Goal: Task Accomplishment & Management: Manage account settings

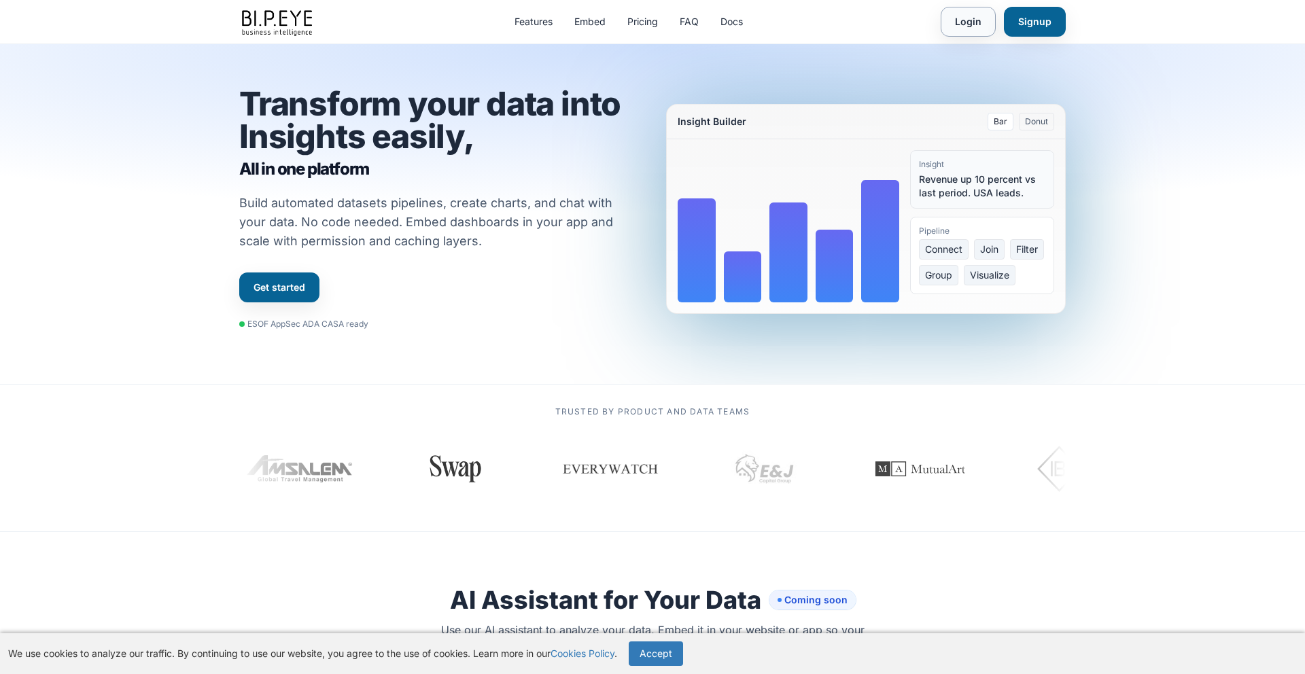
click at [975, 22] on link "Login" at bounding box center [968, 22] width 55 height 30
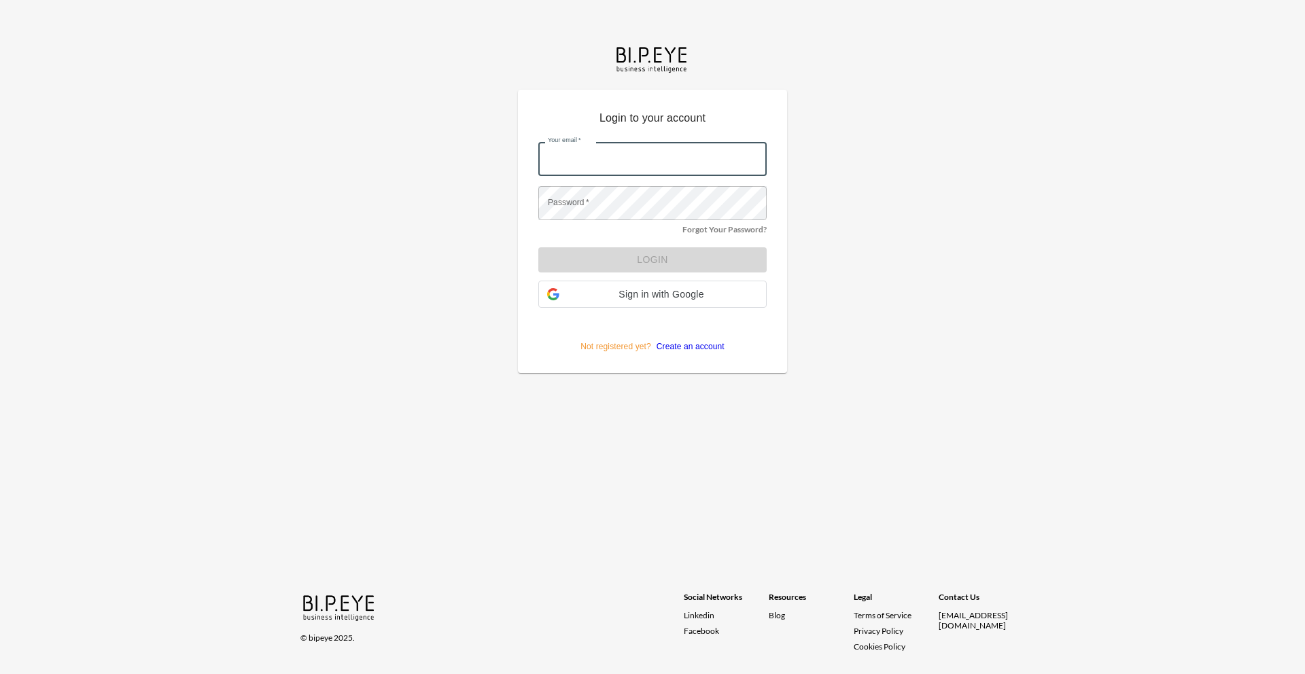
click at [598, 158] on input "Your email   *" at bounding box center [652, 159] width 228 height 34
click at [645, 292] on span "Sign in with Google" at bounding box center [661, 294] width 193 height 11
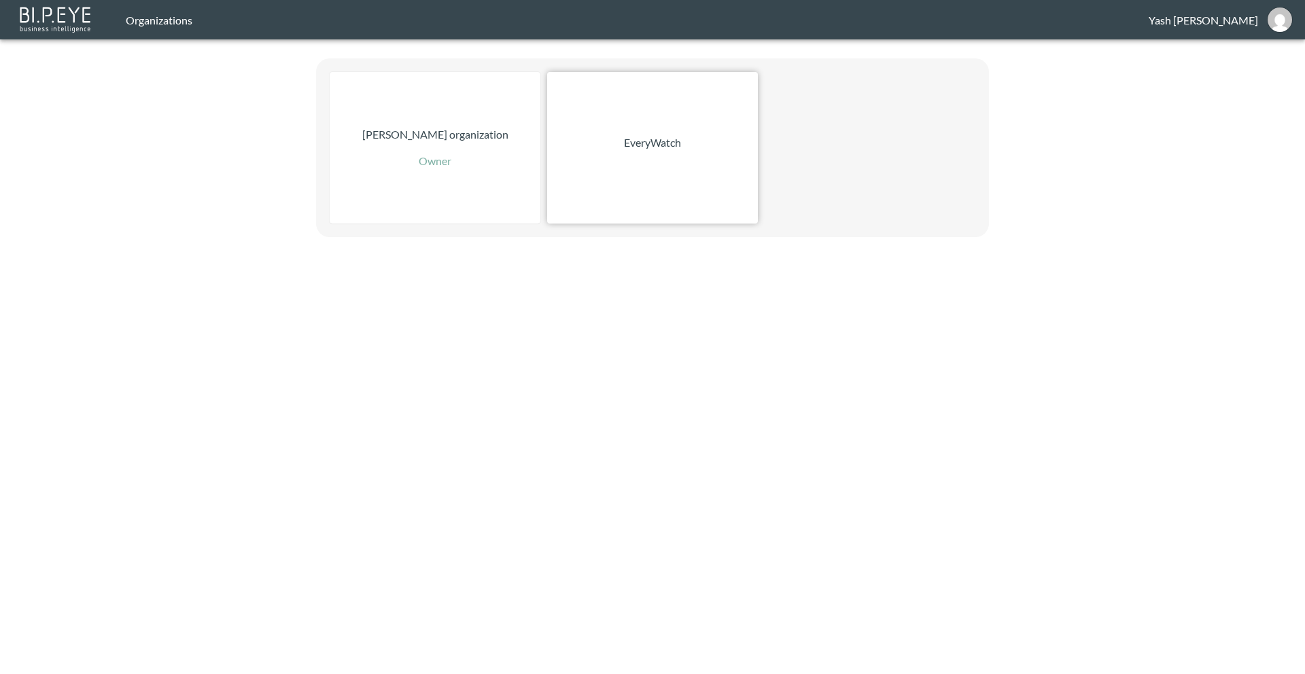
click at [637, 166] on div "EveryWatch" at bounding box center [652, 148] width 211 height 152
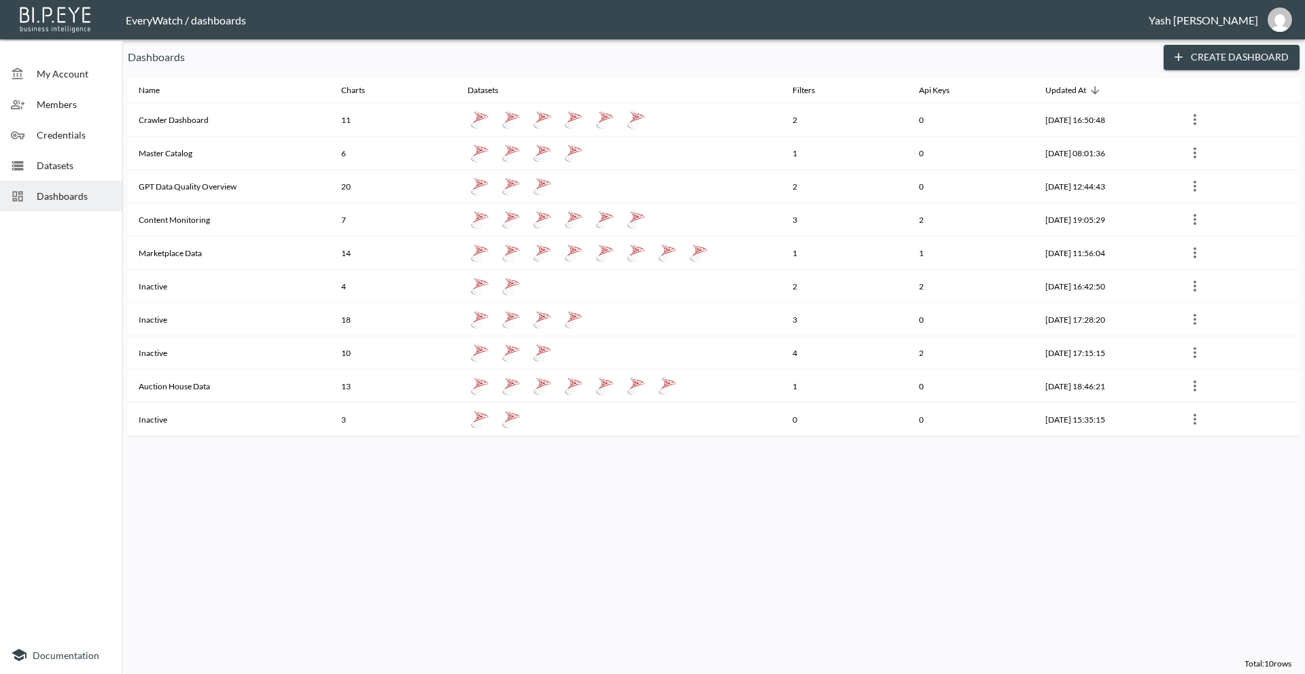
click at [70, 139] on span "Credentials" at bounding box center [74, 135] width 75 height 14
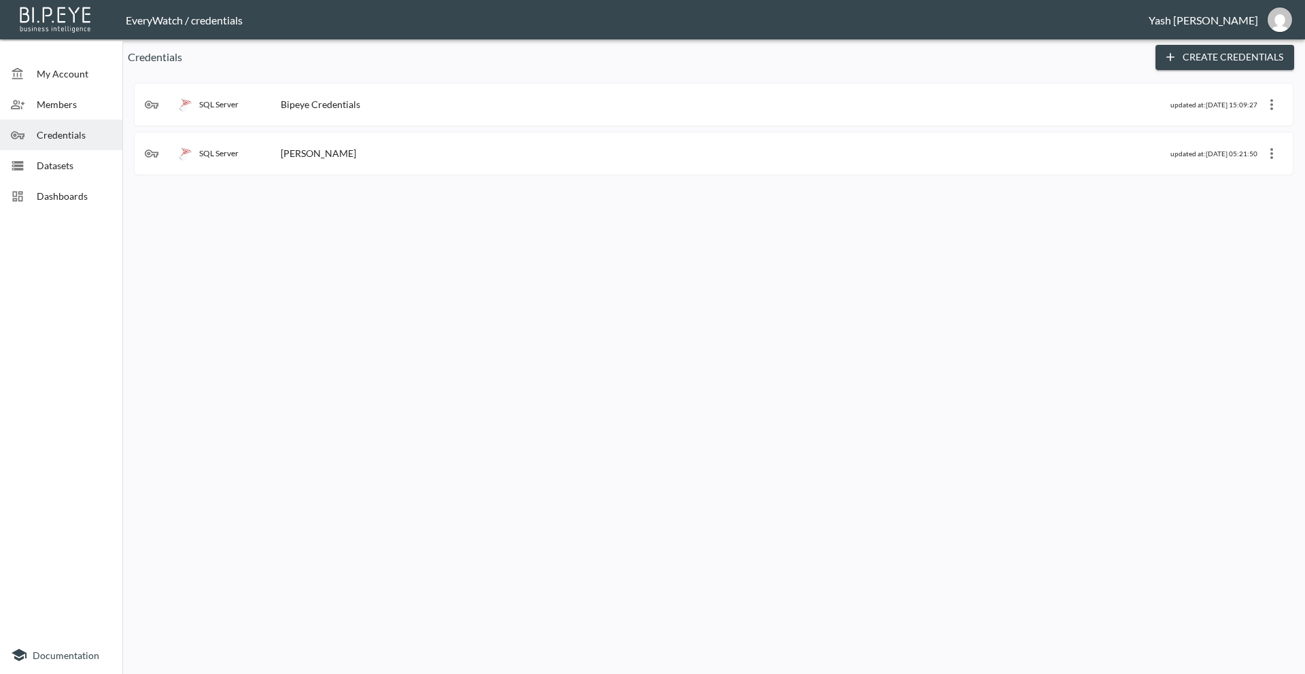
click at [446, 107] on div "SQL Server Bipeye Credentials" at bounding box center [658, 105] width 1026 height 14
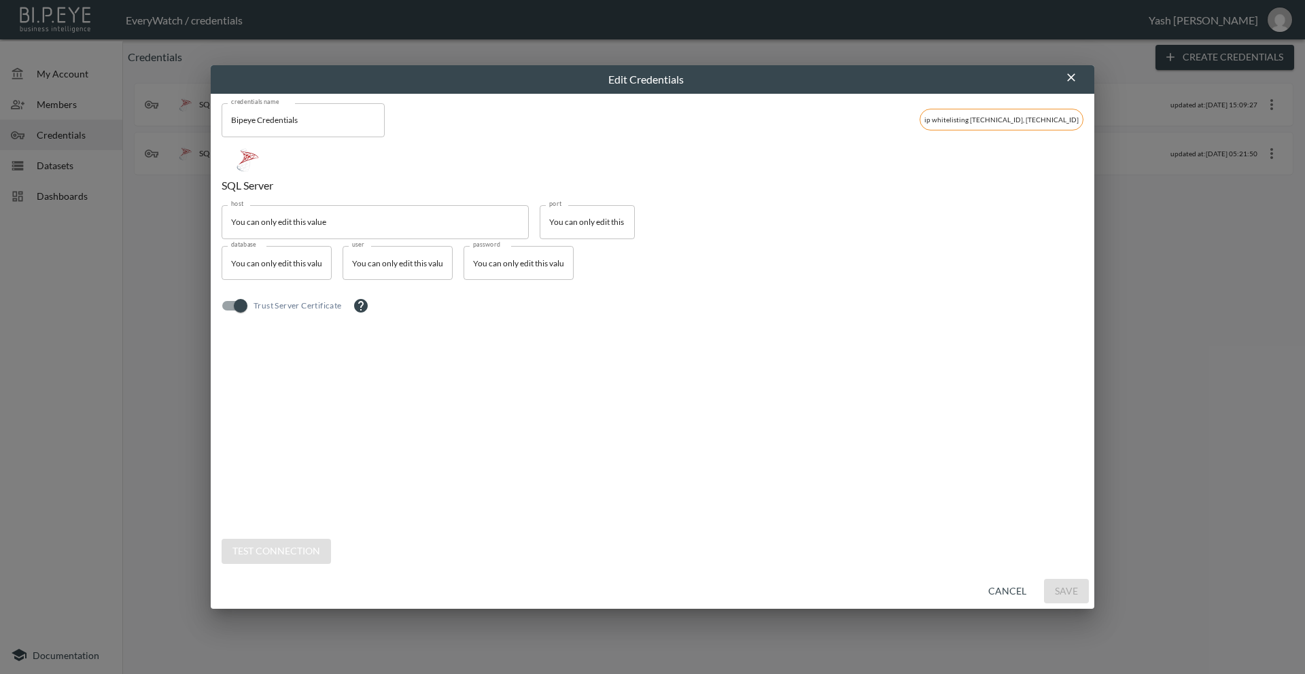
click at [586, 229] on input "You can only edit this value" at bounding box center [587, 222] width 95 height 34
click at [478, 222] on input "You can only edit this value" at bounding box center [375, 222] width 307 height 34
click at [454, 330] on div "host You can only edit this value host port You can only edit this value port d…" at bounding box center [653, 366] width 862 height 323
click at [183, 317] on div "Edit Credentials credentials name Bipeye Credentials credentials name ip whitel…" at bounding box center [652, 337] width 1305 height 674
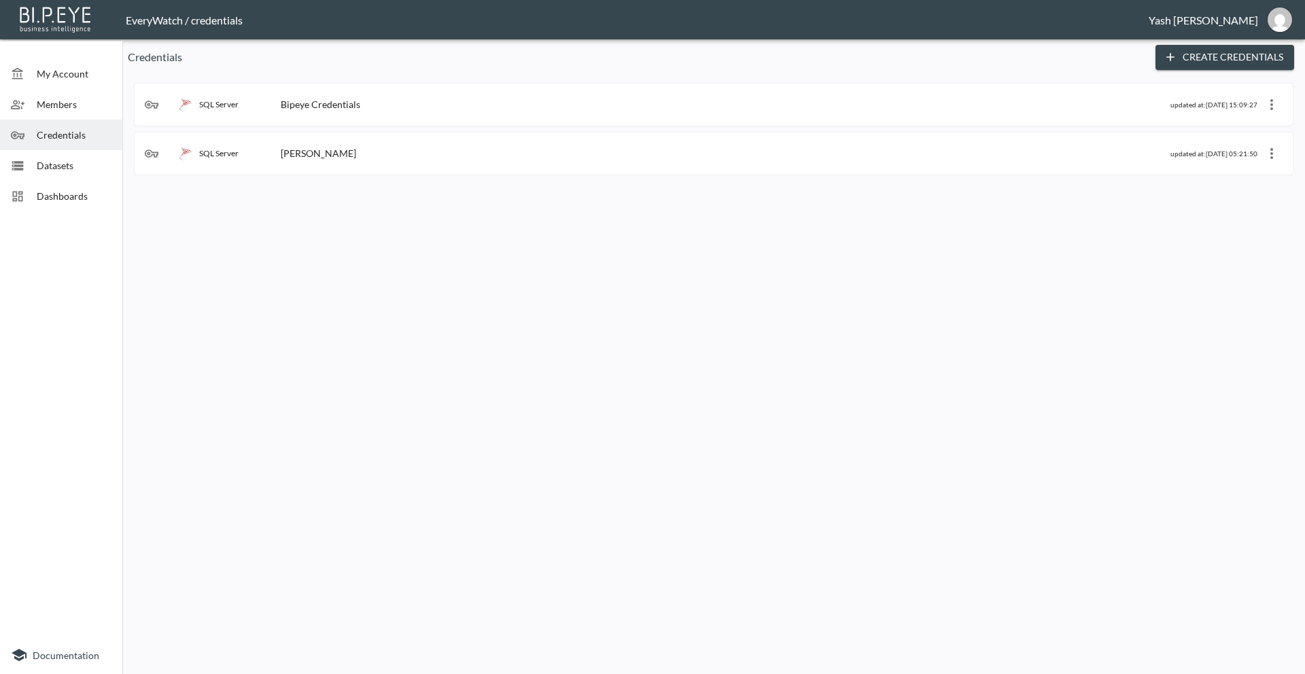
click at [394, 105] on div "SQL Server Bipeye Credentials" at bounding box center [658, 105] width 1026 height 14
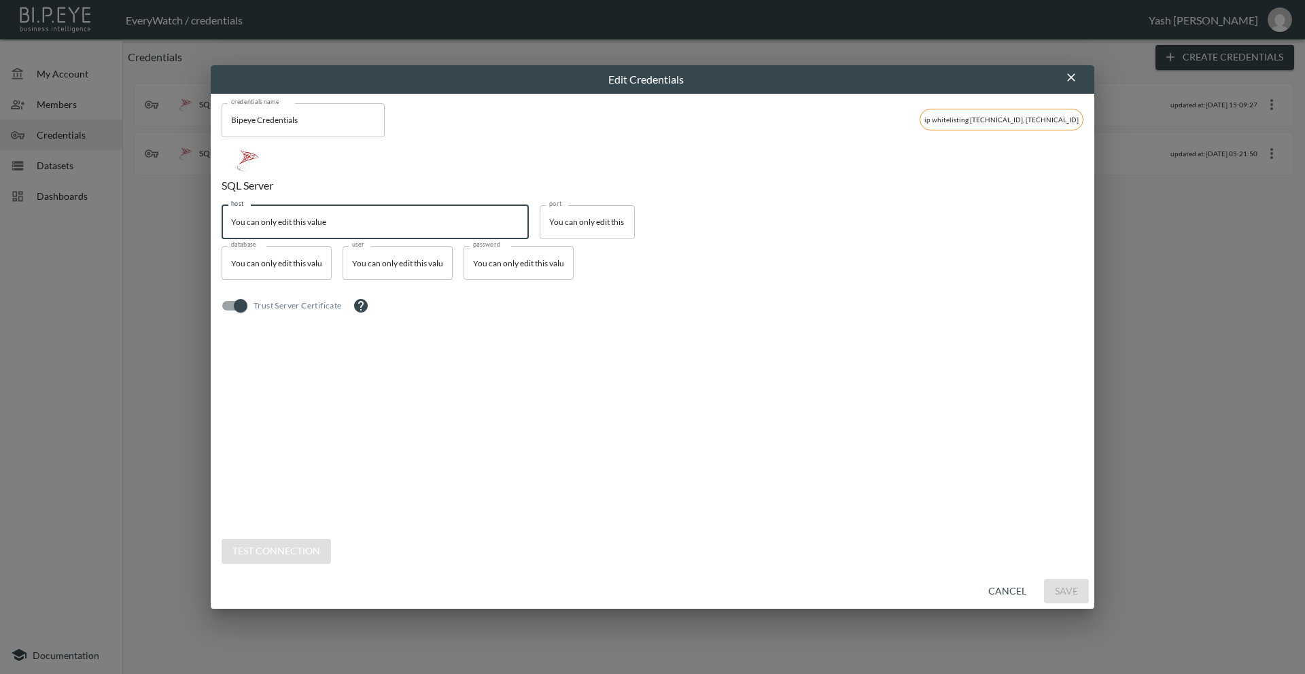
click at [314, 221] on input "You can only edit this value" at bounding box center [375, 222] width 307 height 34
paste input "[TECHNICAL_ID]"
type input "[TECHNICAL_ID]"
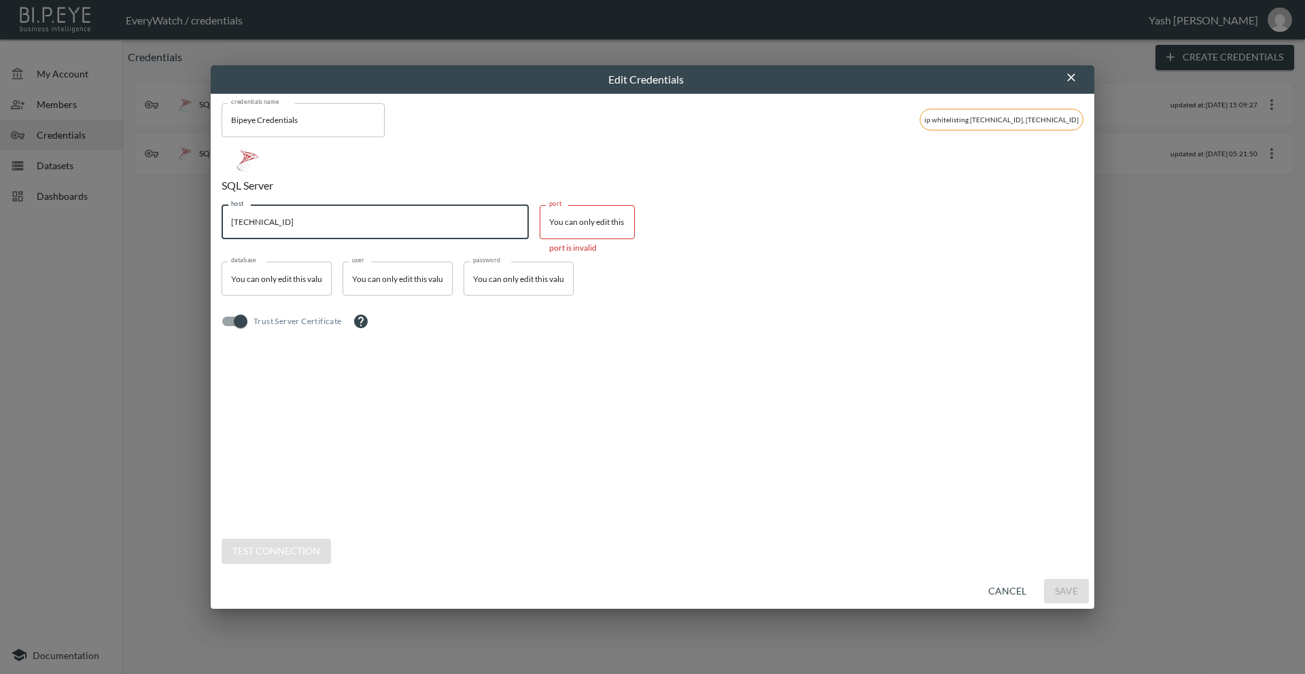
click at [275, 529] on div "SQL Server host [TECHNICAL_ID] host port You can only edit this value port port…" at bounding box center [653, 338] width 862 height 402
click at [580, 224] on input "You can only edit this value" at bounding box center [587, 222] width 95 height 34
paste input "1433"
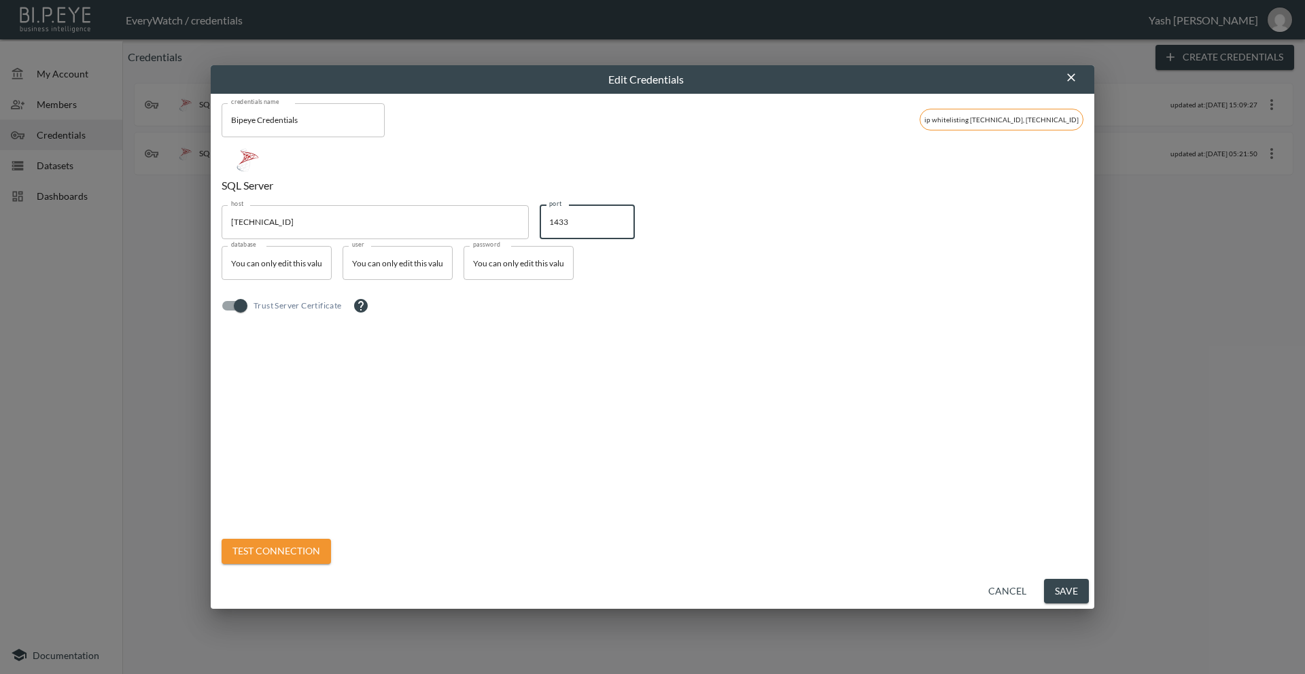
type input "1433"
click at [293, 553] on button "Test Connection" at bounding box center [276, 551] width 109 height 25
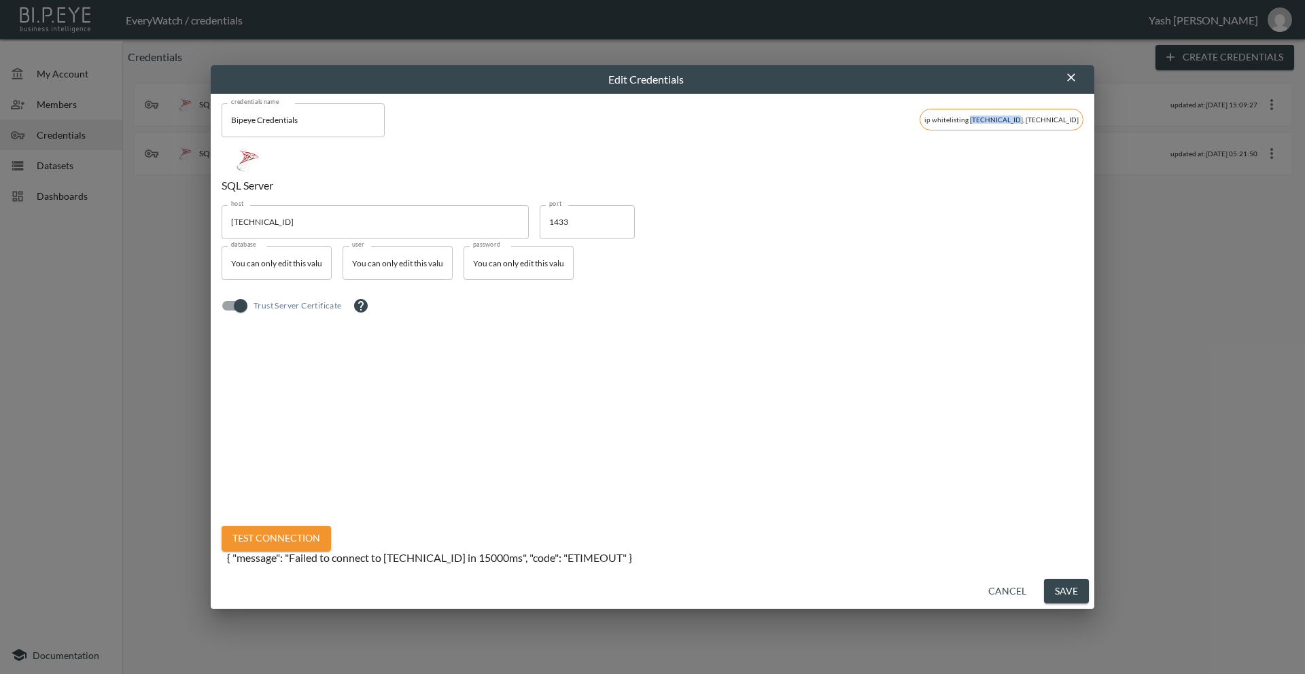
drag, startPoint x: 989, startPoint y: 120, endPoint x: 1029, endPoint y: 120, distance: 40.1
click at [1029, 120] on span "ip whitelisting [TECHNICAL_ID], [TECHNICAL_ID]" at bounding box center [1001, 120] width 162 height 8
copy span "[TECHNICAL_ID],"
drag, startPoint x: 1032, startPoint y: 122, endPoint x: 1082, endPoint y: 118, distance: 50.4
click at [1082, 118] on span "ip whitelisting [TECHNICAL_ID], [TECHNICAL_ID]" at bounding box center [1001, 120] width 162 height 8
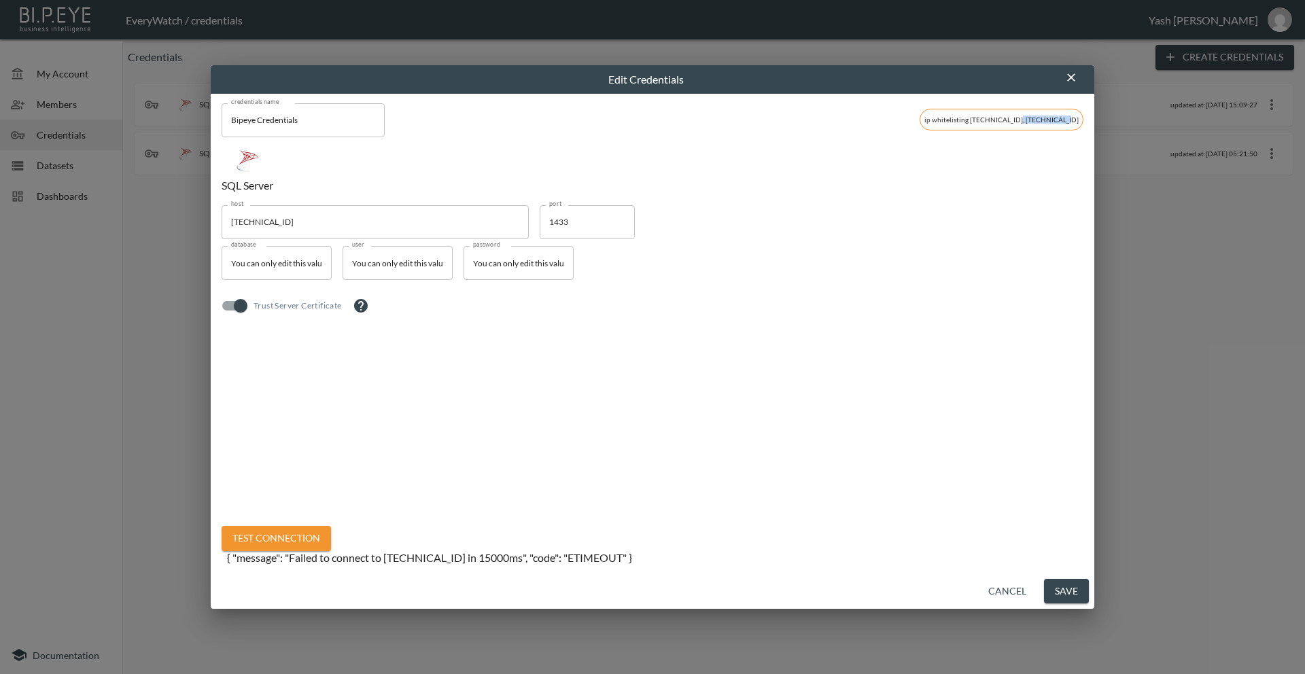
copy span "[TECHNICAL_ID]"
click at [274, 533] on button "Test Connection" at bounding box center [276, 538] width 109 height 25
click at [234, 223] on input "[TECHNICAL_ID]" at bounding box center [375, 222] width 307 height 34
click at [281, 538] on button "Test Connection" at bounding box center [276, 538] width 109 height 25
click at [315, 532] on button "Test Connection" at bounding box center [276, 538] width 109 height 25
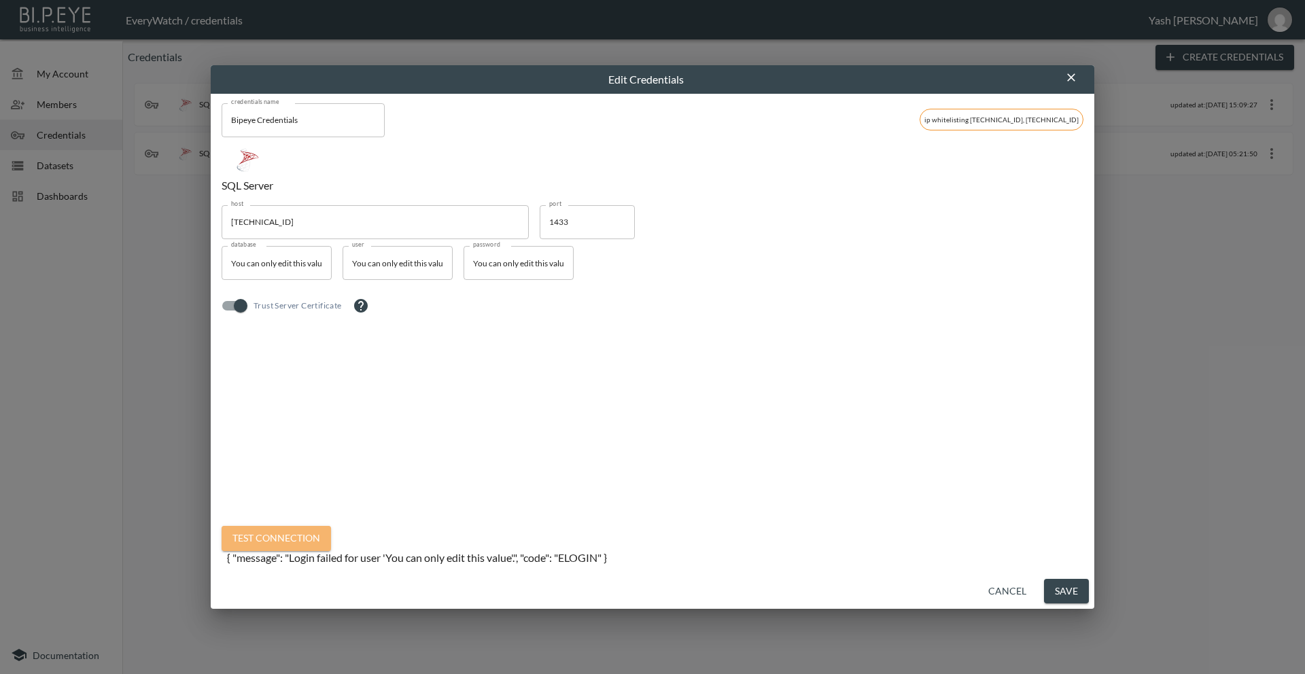
click at [313, 548] on button "Test Connection" at bounding box center [276, 538] width 109 height 25
click at [301, 268] on input "You can only edit this value" at bounding box center [277, 263] width 110 height 34
click at [400, 353] on div "host [TECHNICAL_ID] host port 1433 port database You can only edit this value d…" at bounding box center [653, 360] width 862 height 310
click at [301, 267] on input "You can only edit this value" at bounding box center [277, 263] width 110 height 34
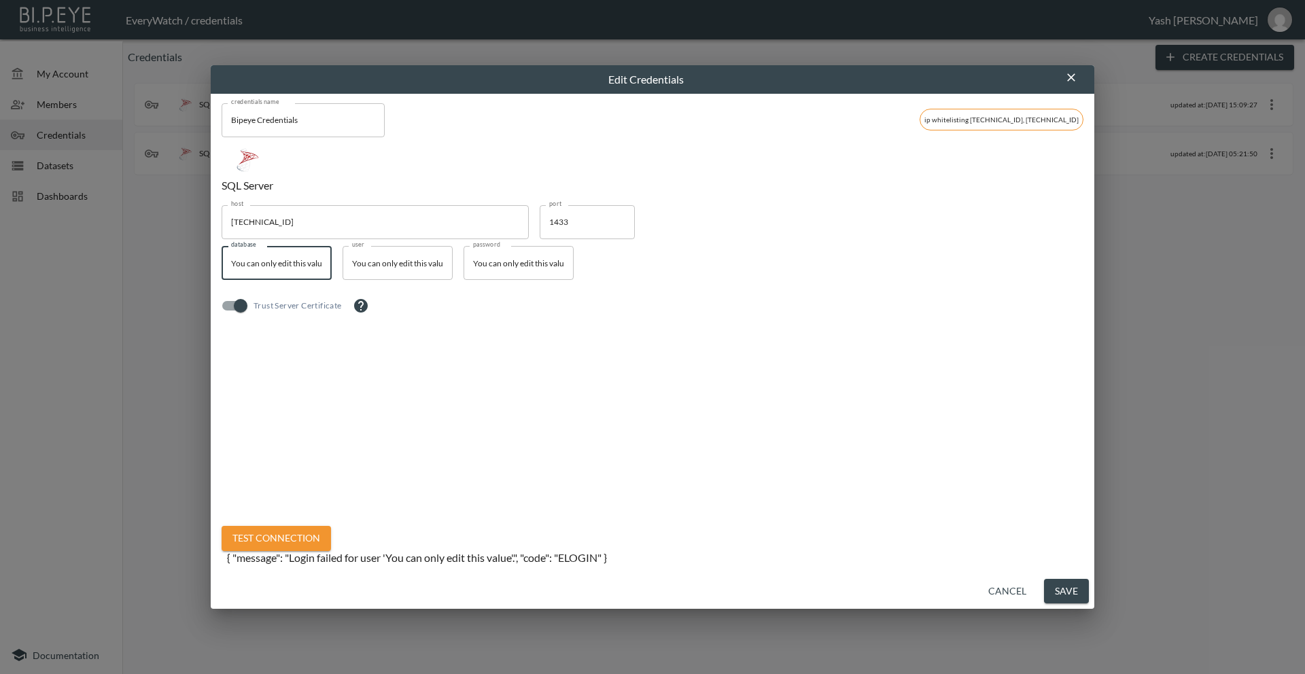
click at [301, 267] on input "You can only edit this value" at bounding box center [277, 263] width 110 height 34
click at [1068, 77] on icon "button" at bounding box center [1071, 78] width 14 height 14
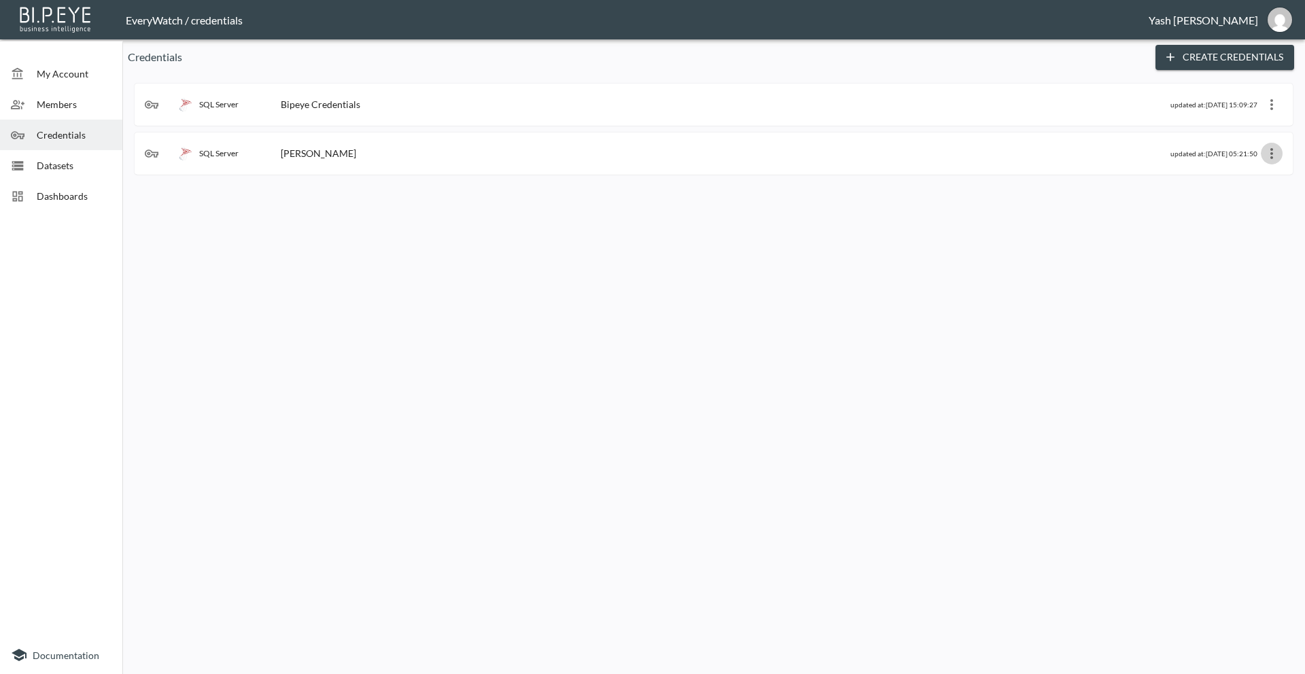
click at [1269, 154] on icon "more" at bounding box center [1271, 153] width 16 height 16
click at [1248, 178] on p "Edit" at bounding box center [1257, 180] width 19 height 16
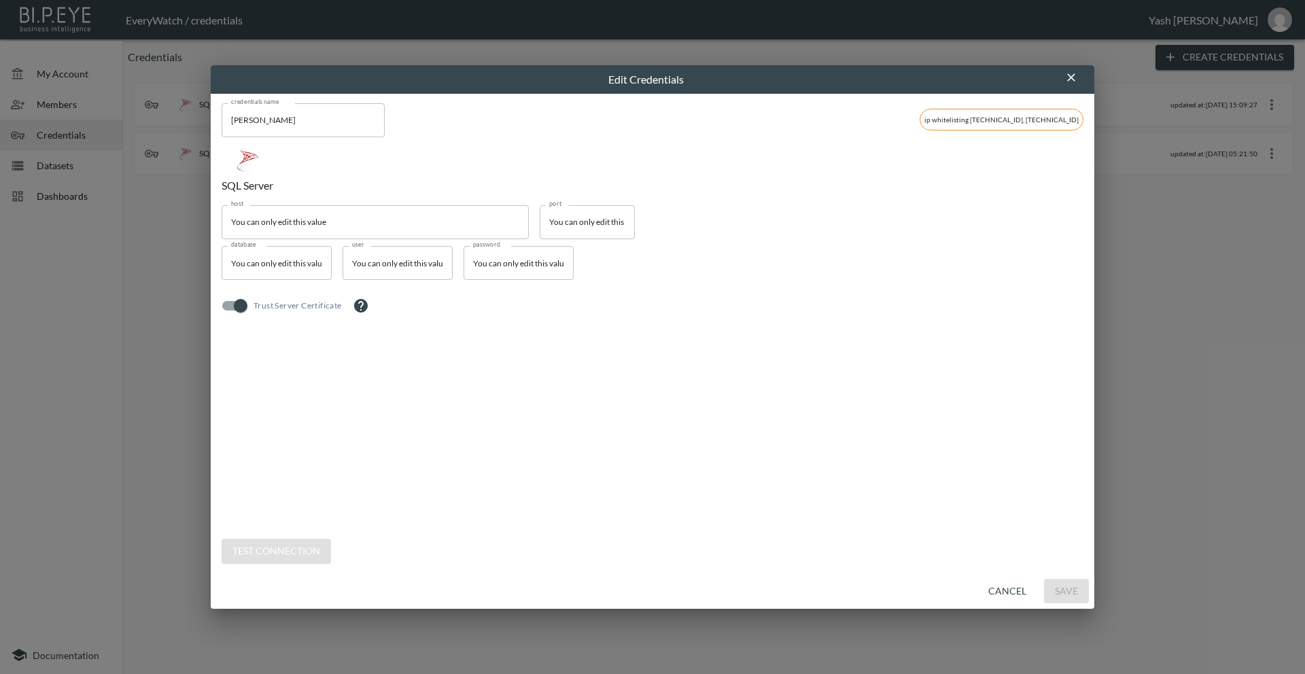
click at [1072, 83] on icon "button" at bounding box center [1071, 78] width 14 height 14
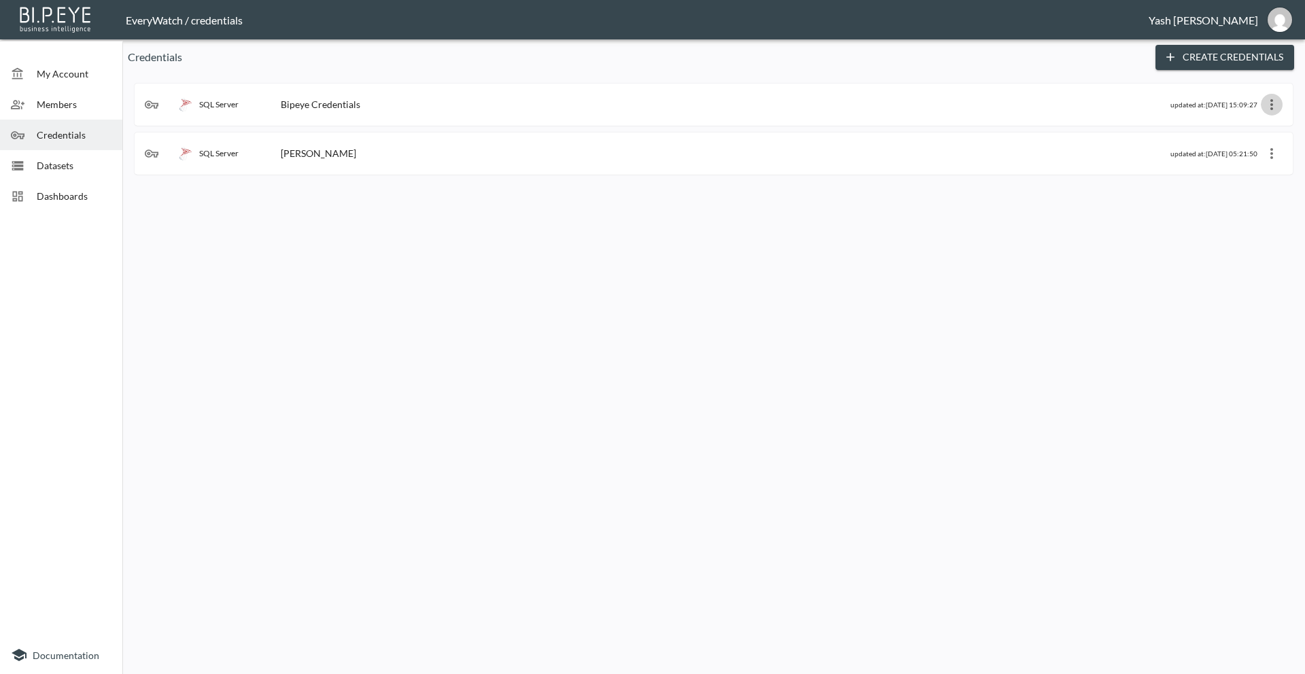
click at [1273, 103] on icon "more" at bounding box center [1271, 105] width 16 height 16
click at [1242, 131] on li "Edit" at bounding box center [1254, 131] width 71 height 24
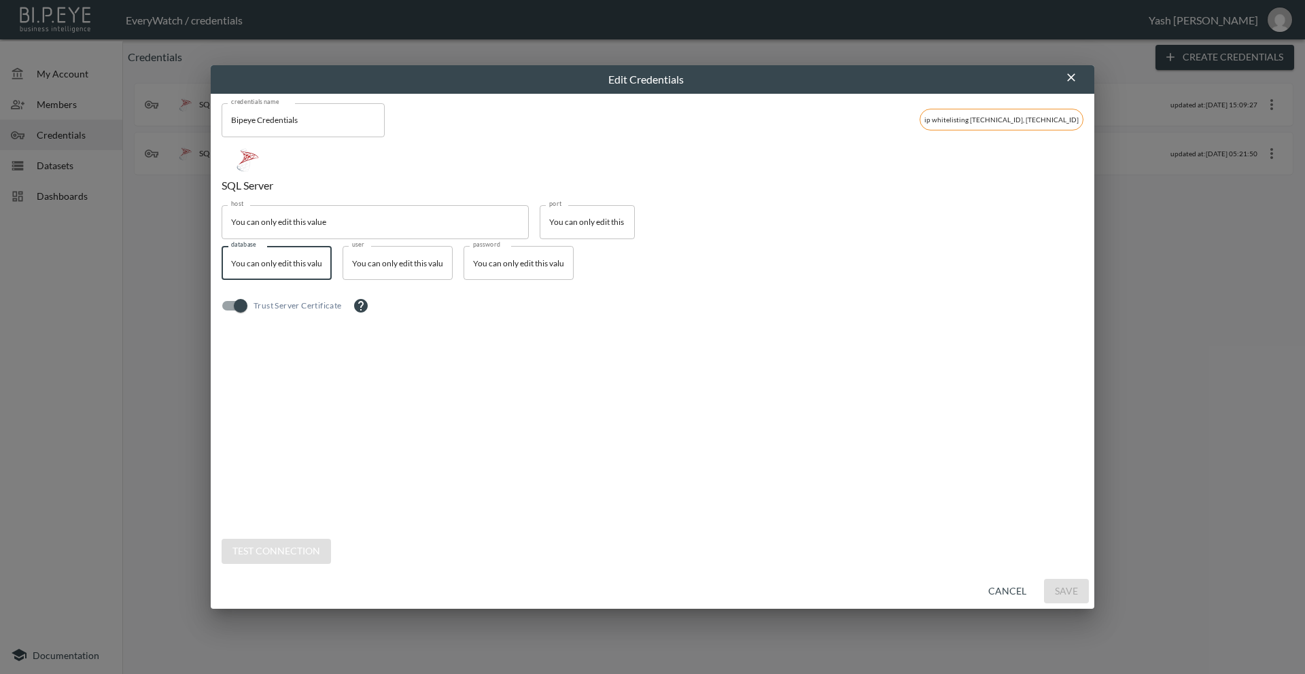
click at [291, 268] on input "You can only edit this value" at bounding box center [277, 263] width 110 height 34
click at [524, 273] on input "You can only edit this value" at bounding box center [519, 263] width 110 height 34
paste input "bipeye@116500-1A"
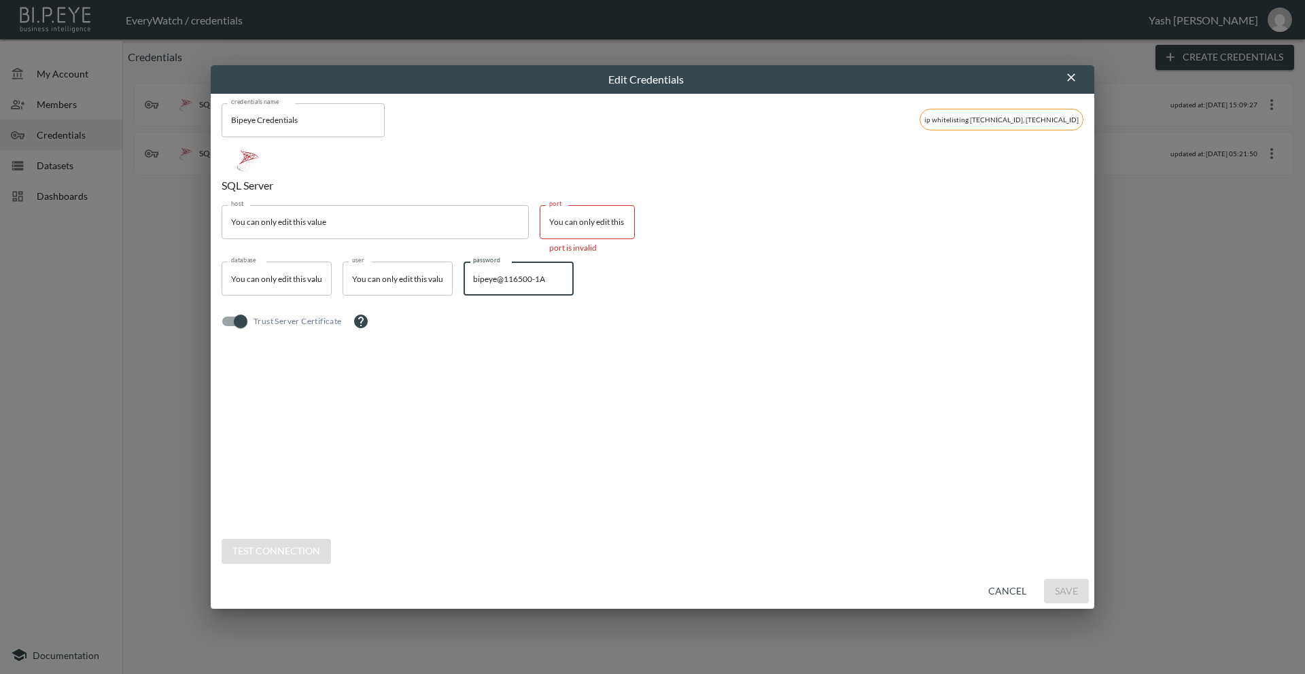
type input "bipeye@116500-1A"
click at [446, 220] on input "You can only edit this value" at bounding box center [375, 222] width 307 height 34
click at [388, 229] on input "host" at bounding box center [375, 222] width 307 height 34
paste input "[TECHNICAL_ID]"
type input "[TECHNICAL_ID]"
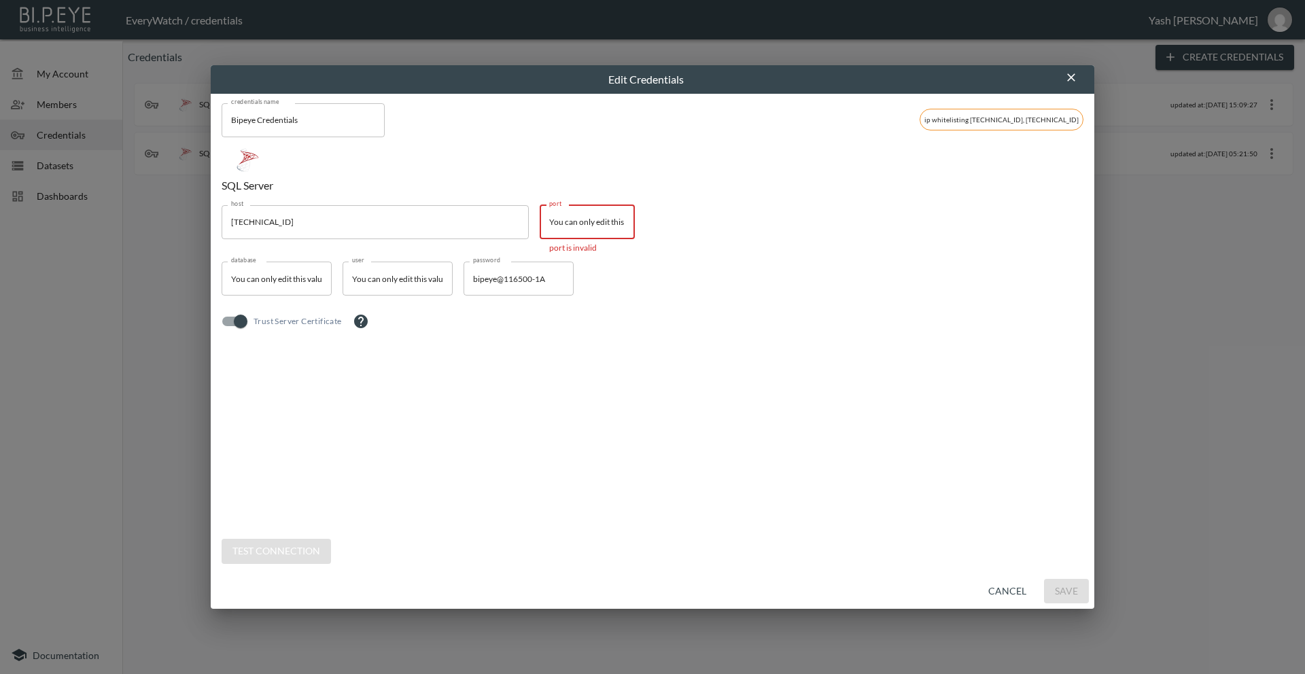
click at [570, 228] on input "You can only edit this value" at bounding box center [587, 222] width 95 height 34
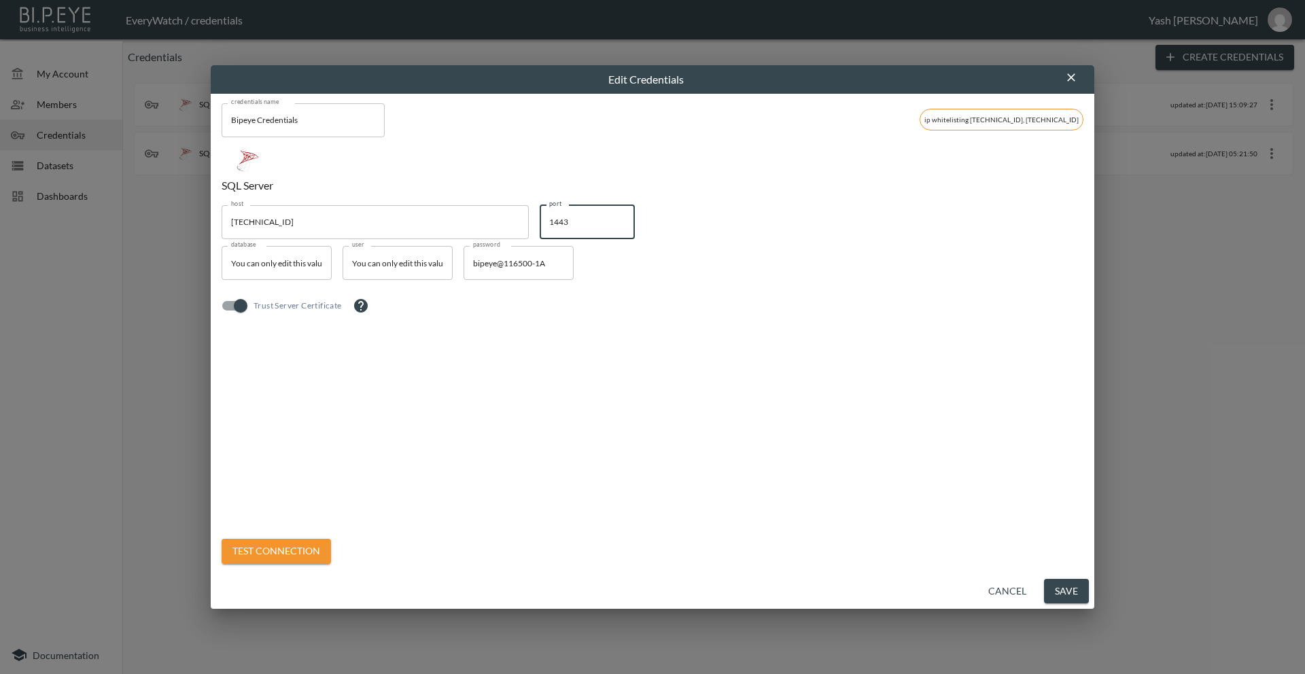
type input "1443"
click at [266, 266] on input "You can only edit this value" at bounding box center [277, 263] width 110 height 34
type input "Everywatch"
click at [389, 267] on input "You can only edit this value" at bounding box center [398, 263] width 110 height 34
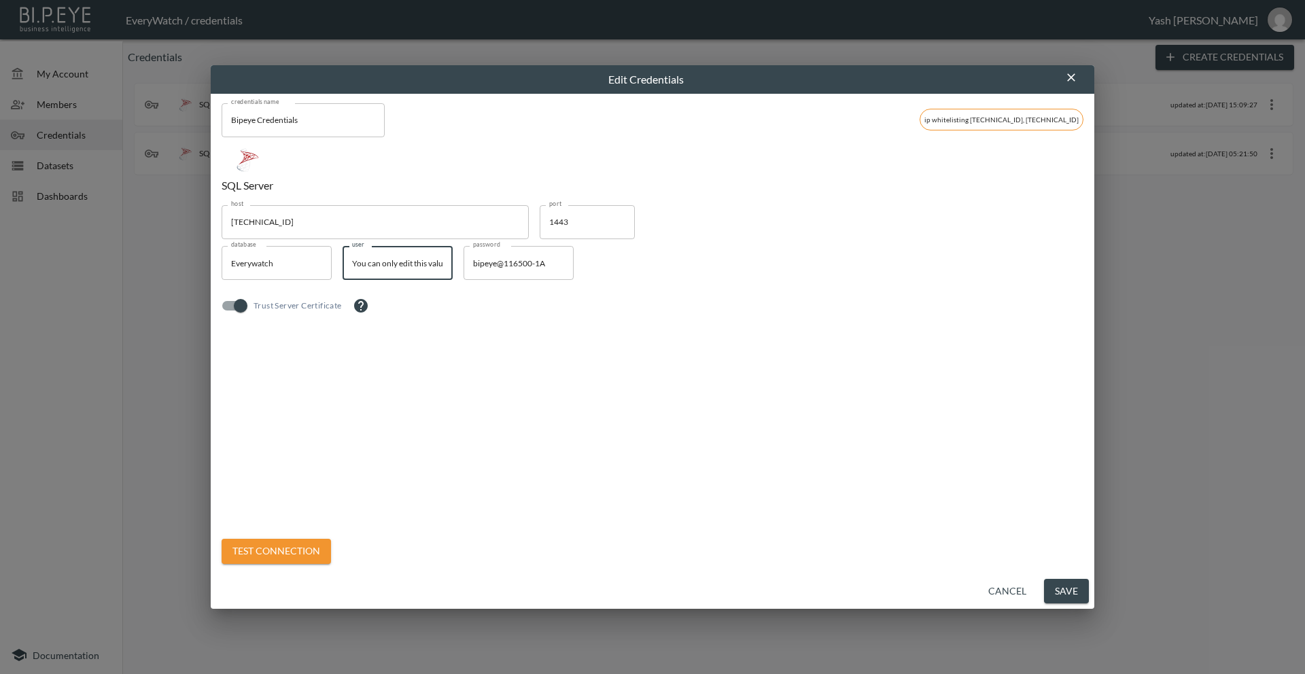
click at [389, 267] on input "You can only edit this value" at bounding box center [398, 263] width 110 height 34
click at [388, 263] on input "You can only edit this value" at bounding box center [398, 263] width 110 height 34
paste input "bipey"
type input "bipeye"
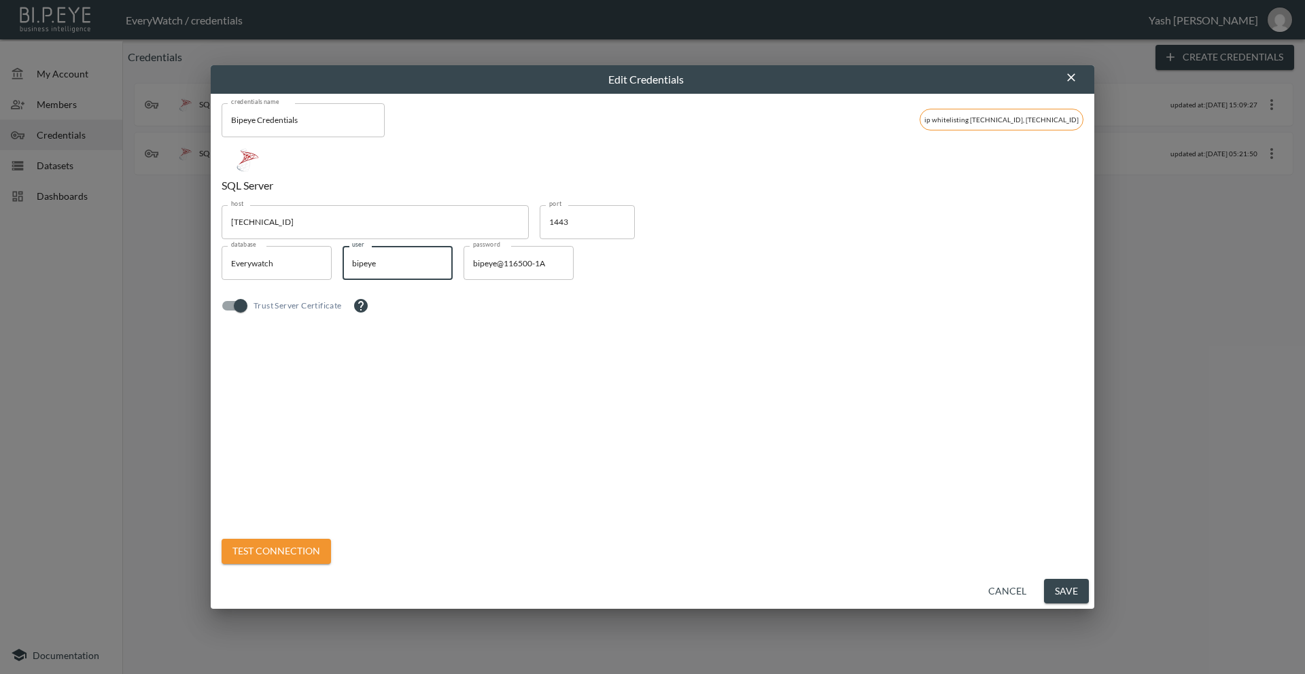
click at [293, 553] on button "Test Connection" at bounding box center [276, 551] width 109 height 25
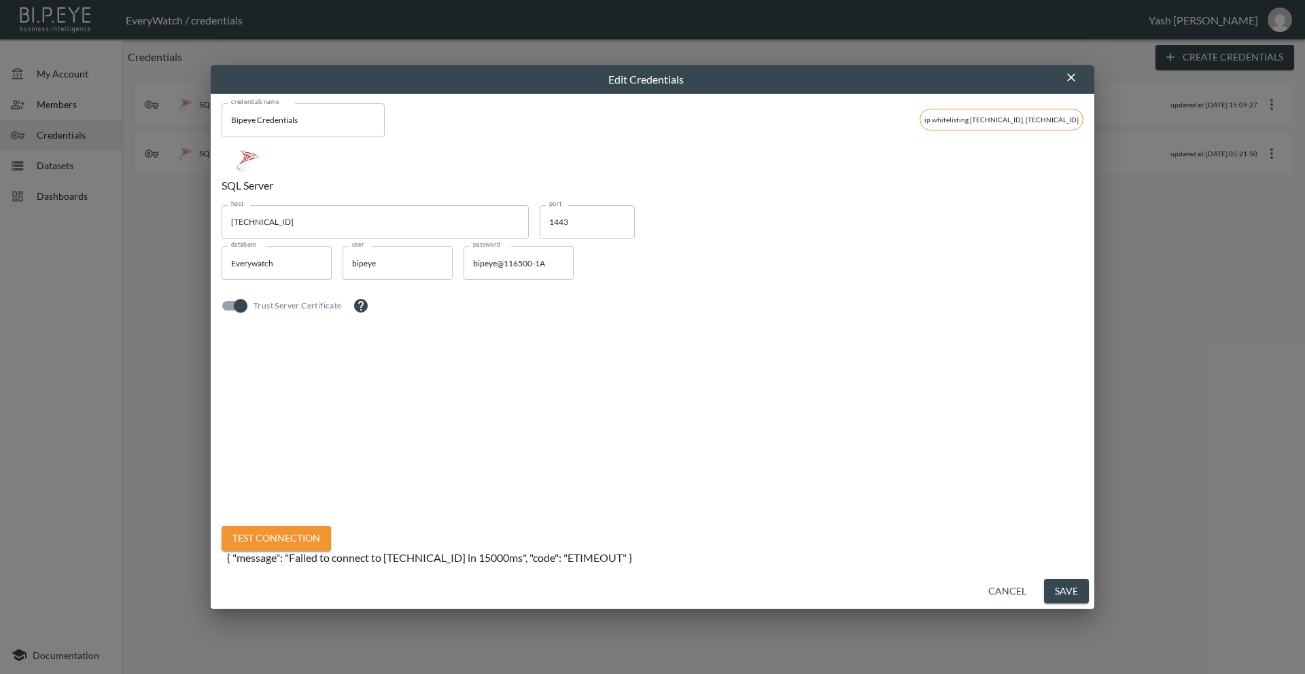
click at [297, 534] on button "Test Connection" at bounding box center [276, 538] width 109 height 25
click at [563, 225] on input "1443" at bounding box center [587, 222] width 95 height 34
type input "1433"
click at [294, 532] on button "Test Connection" at bounding box center [276, 538] width 109 height 25
click at [1060, 587] on button "Save" at bounding box center [1066, 591] width 45 height 25
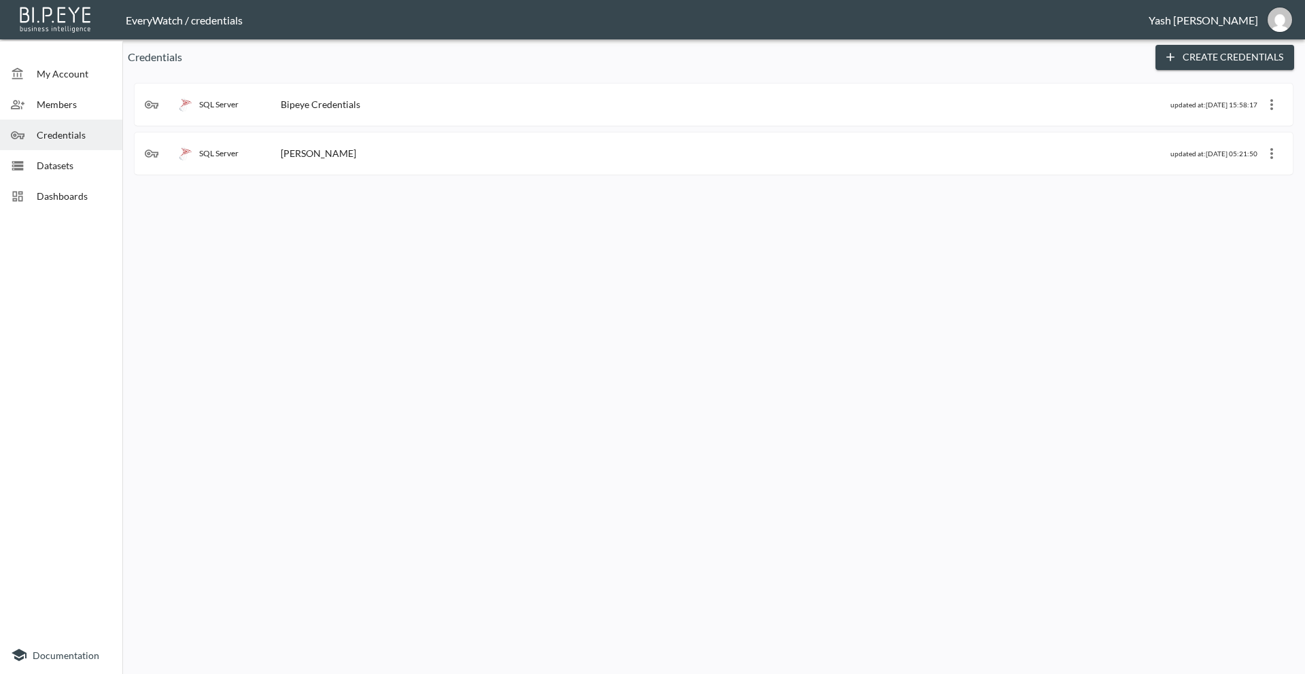
click at [1269, 154] on icon "more" at bounding box center [1271, 153] width 16 height 16
click at [389, 168] on div at bounding box center [652, 337] width 1305 height 674
click at [345, 114] on div "SQL Server Bipeye Credentials updated at: [DATE] 15:58:17" at bounding box center [714, 105] width 1138 height 22
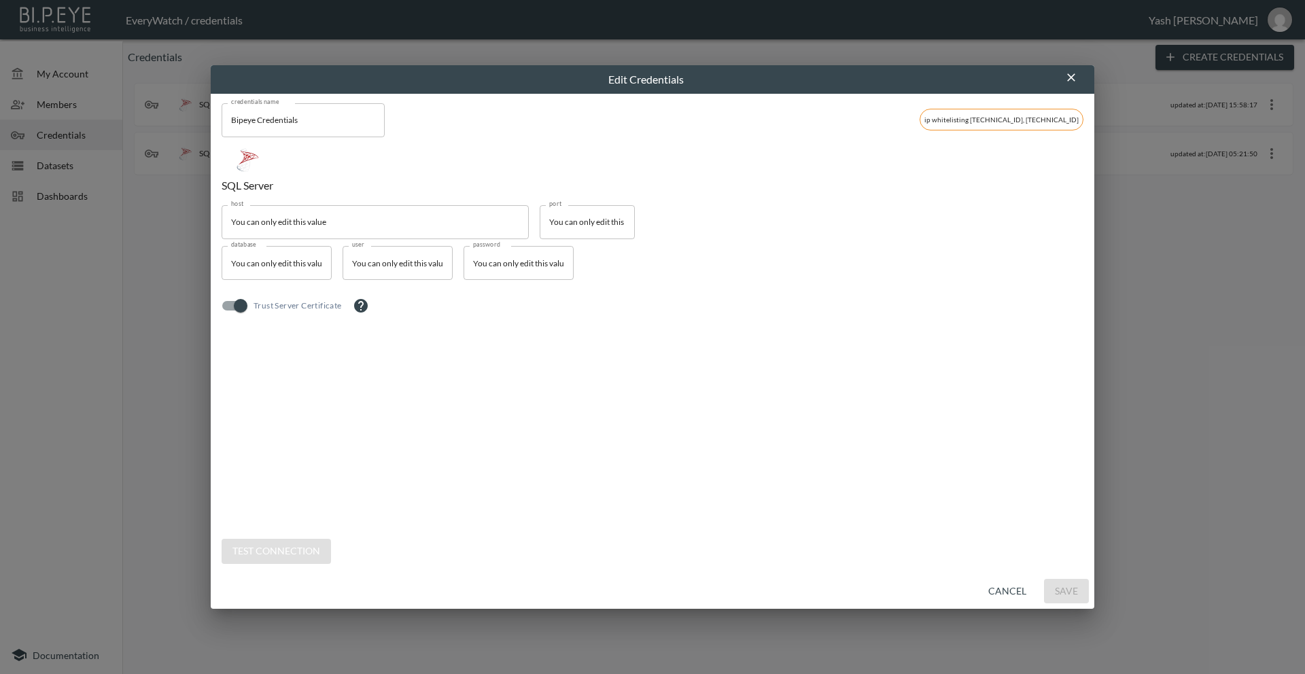
click at [133, 444] on div "Edit Credentials credentials name Bipeye Credentials credentials name ip whitel…" at bounding box center [652, 337] width 1305 height 674
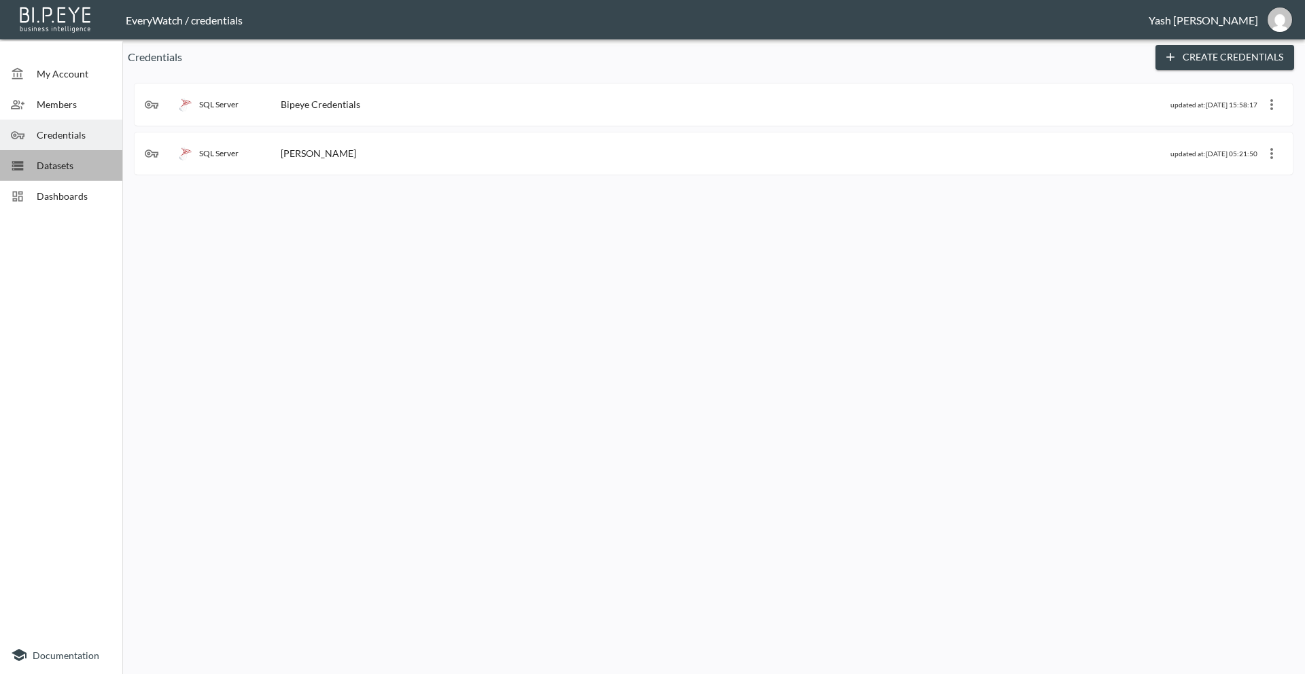
click at [84, 176] on div "Datasets" at bounding box center [61, 165] width 122 height 31
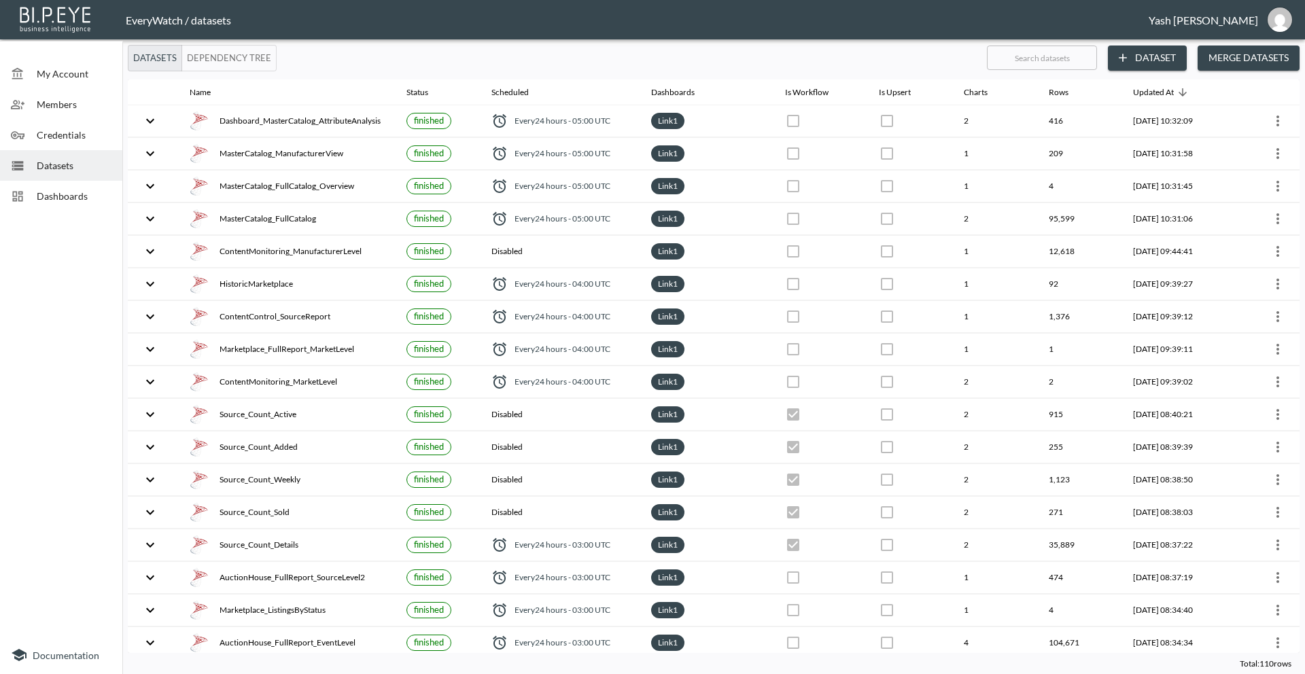
click at [214, 56] on button "Dependency Tree" at bounding box center [228, 58] width 95 height 27
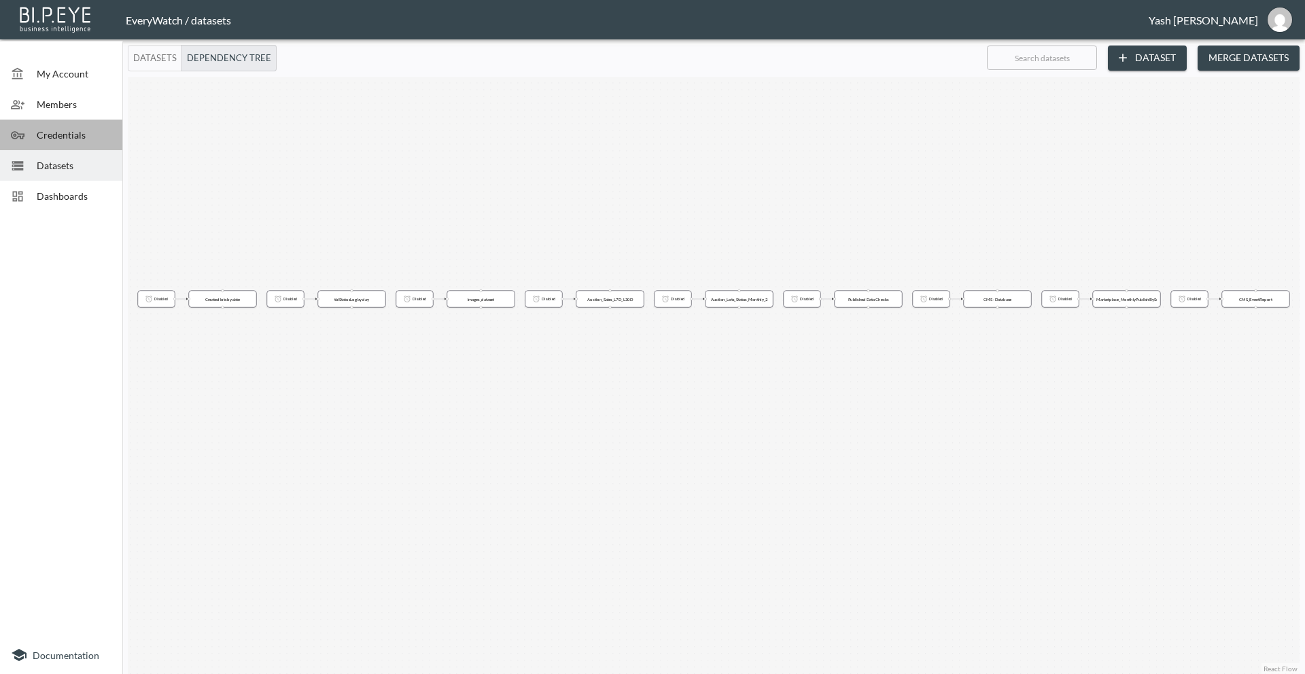
click at [82, 122] on div "Credentials" at bounding box center [61, 135] width 122 height 31
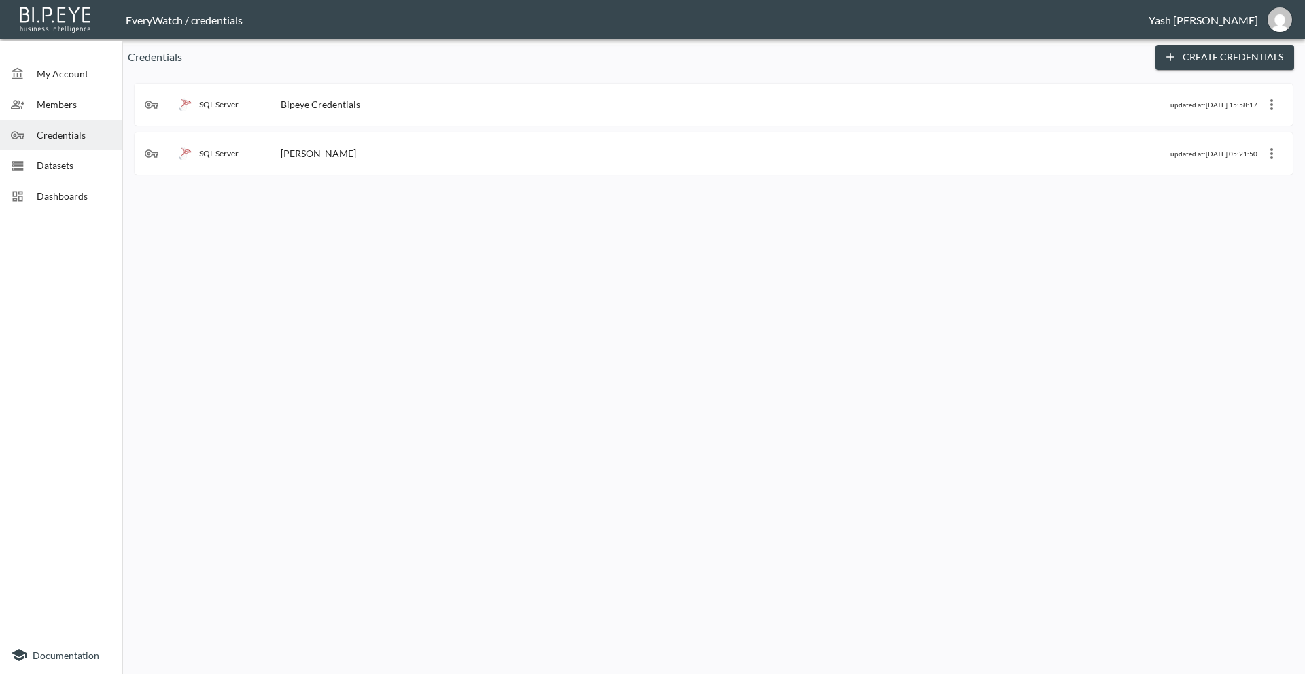
click at [342, 162] on div "SQL Server [PERSON_NAME] updated at: [DATE] 05:21:50" at bounding box center [714, 154] width 1138 height 22
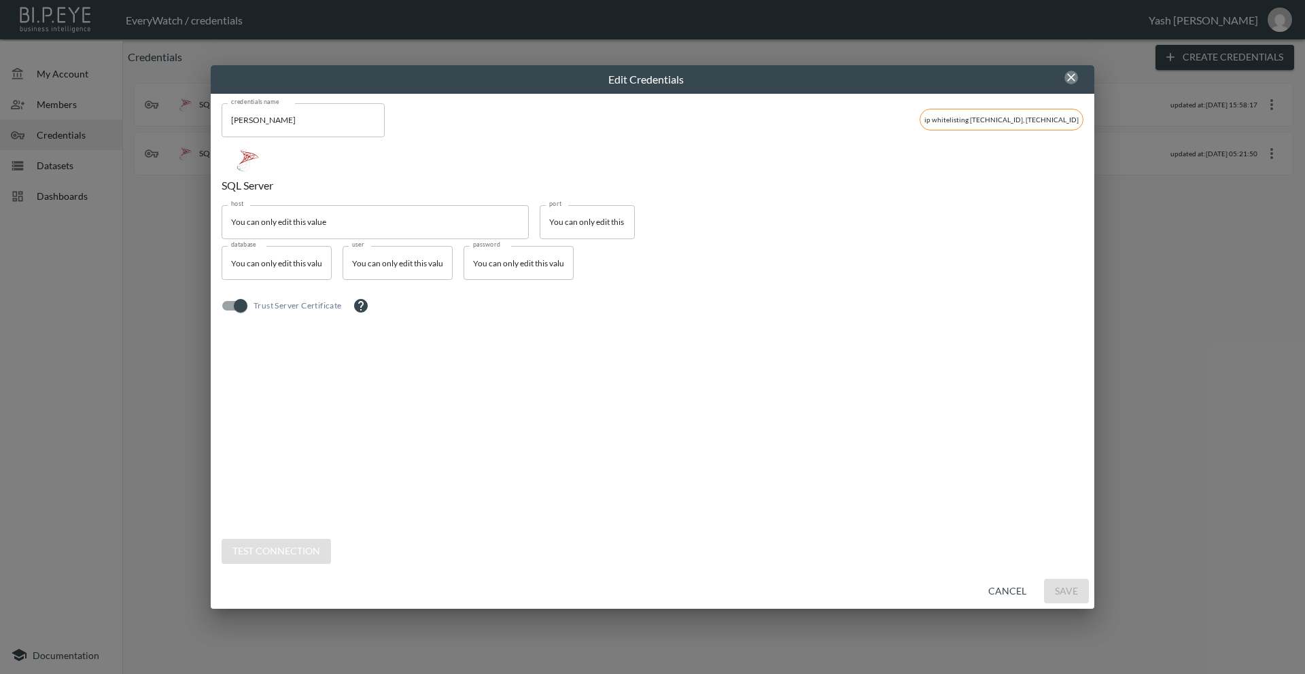
click at [1077, 83] on icon "button" at bounding box center [1071, 78] width 14 height 14
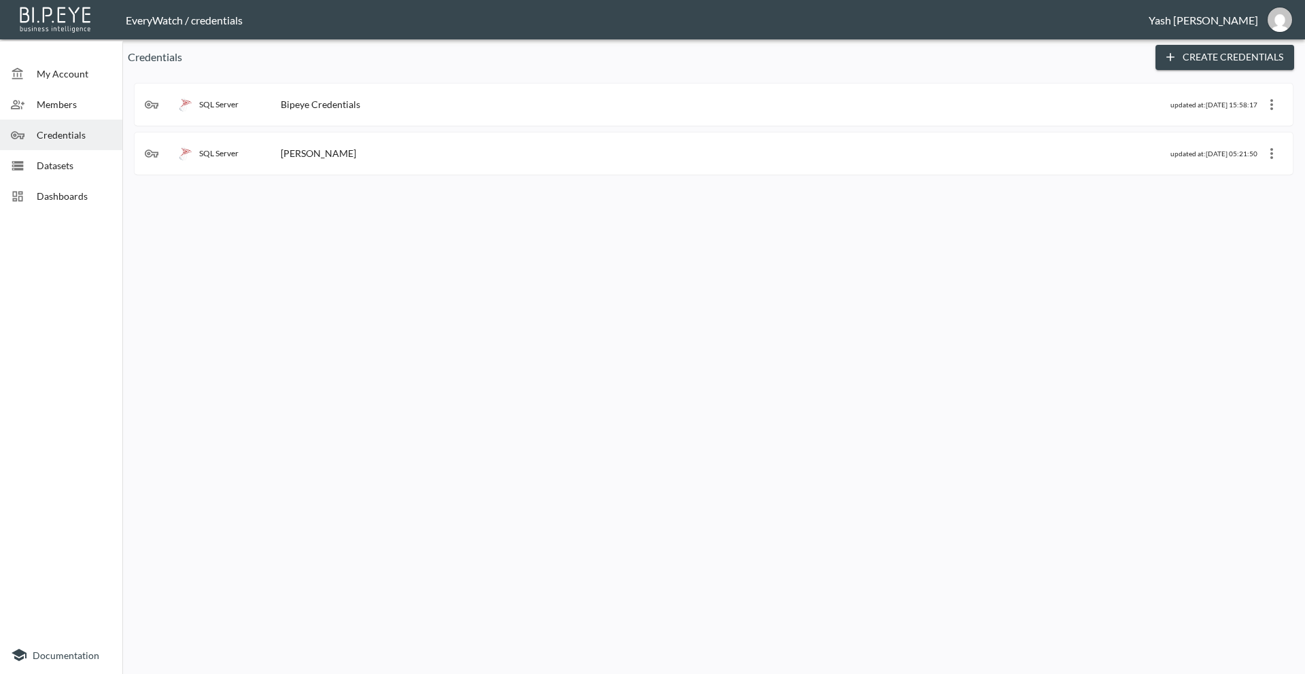
click at [1273, 154] on icon "more" at bounding box center [1271, 153] width 16 height 16
click at [1259, 213] on span "Delete" at bounding box center [1254, 211] width 71 height 24
click at [50, 164] on span "Datasets" at bounding box center [74, 165] width 75 height 14
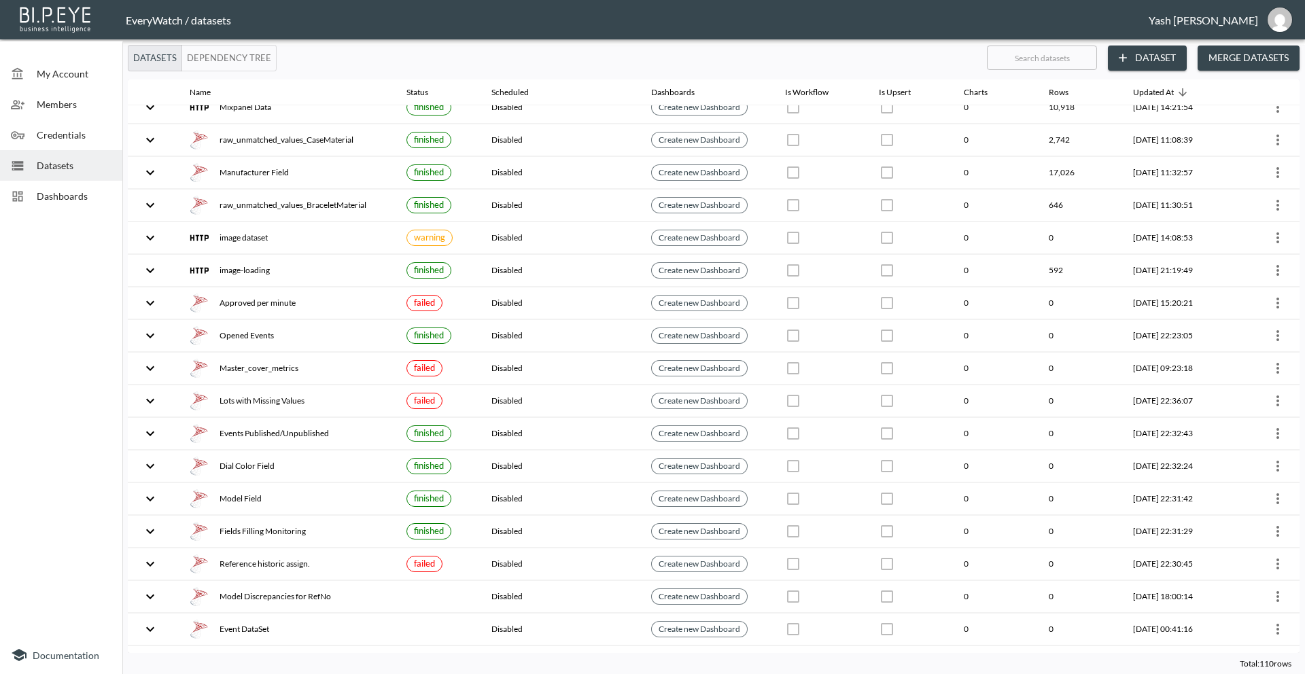
scroll to position [3041, 0]
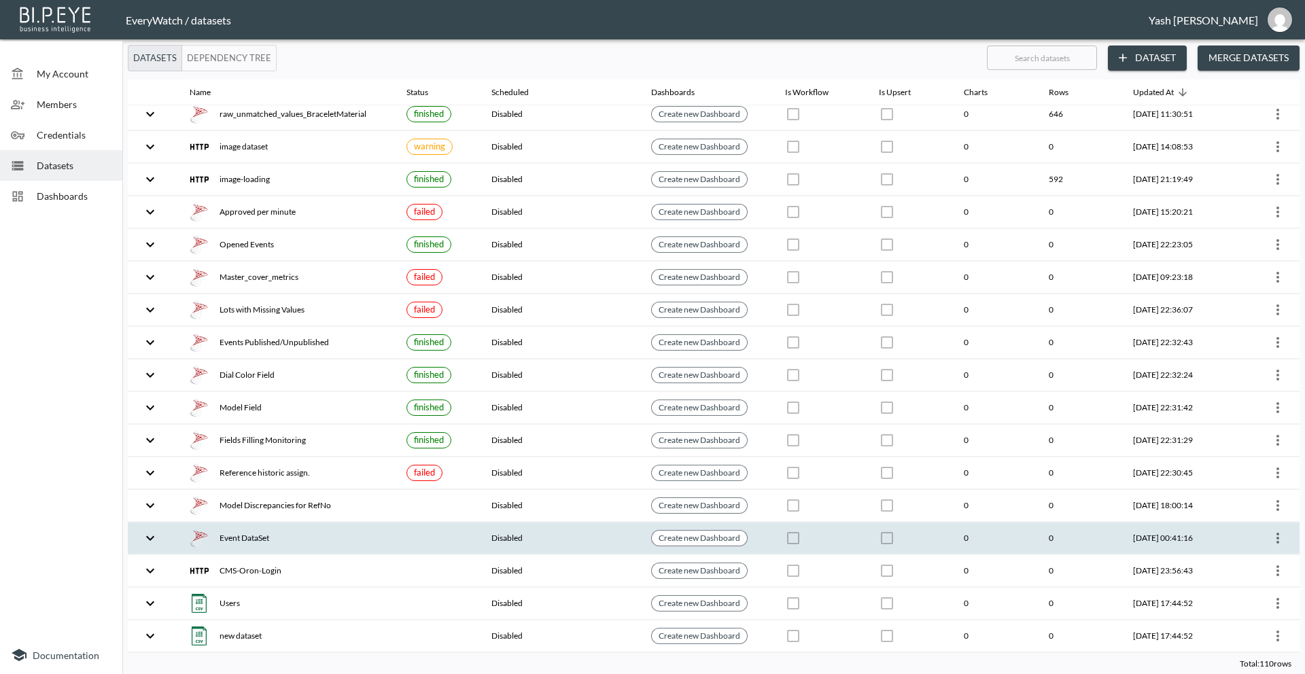
click at [198, 540] on img at bounding box center [199, 538] width 19 height 19
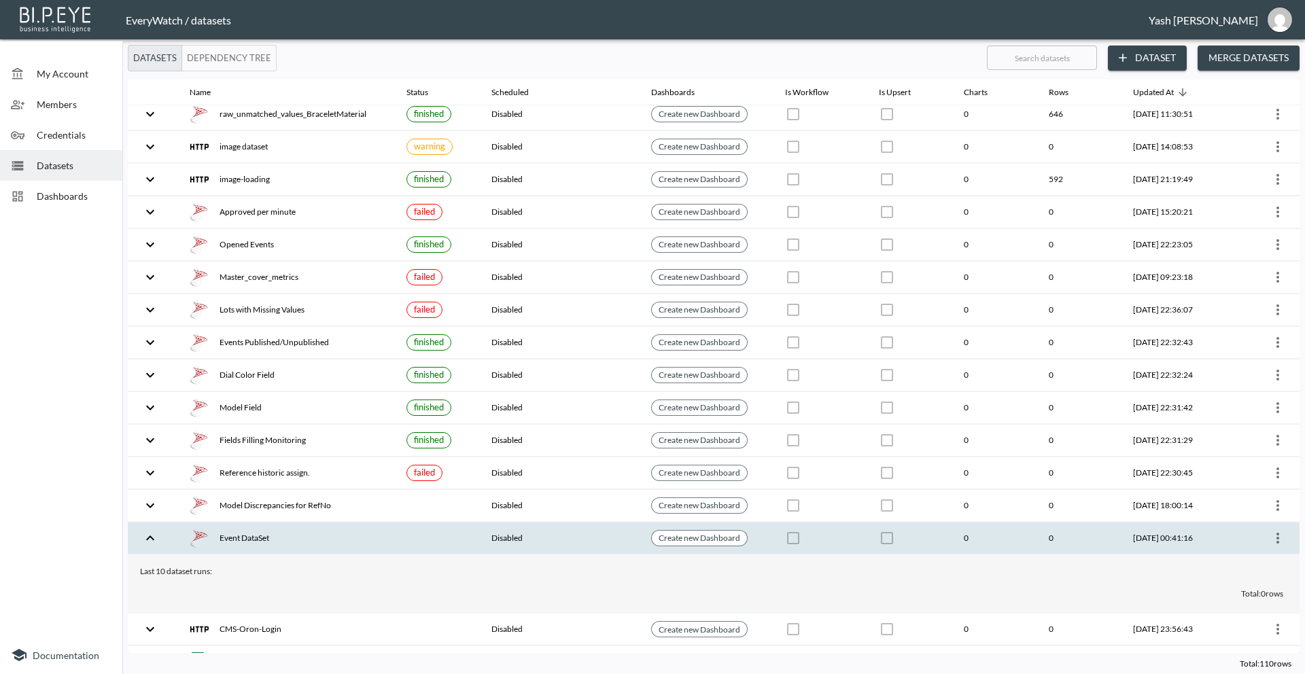
click at [198, 540] on img at bounding box center [199, 538] width 19 height 19
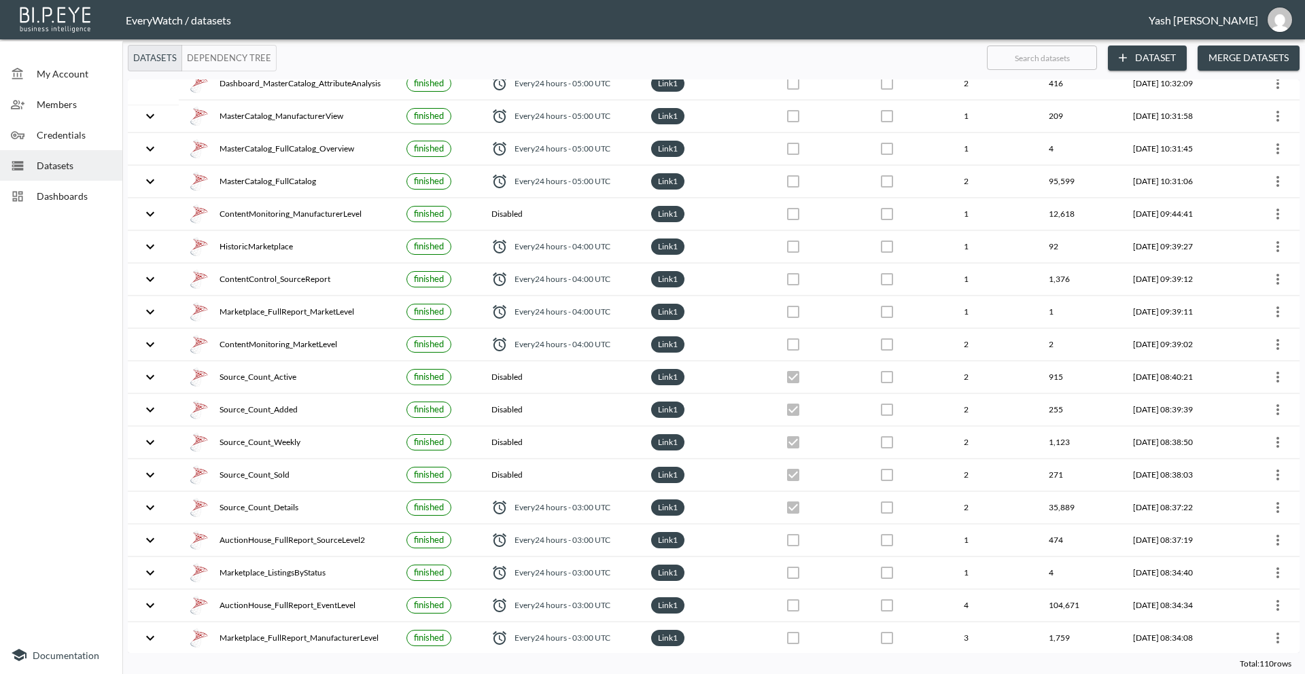
scroll to position [0, 0]
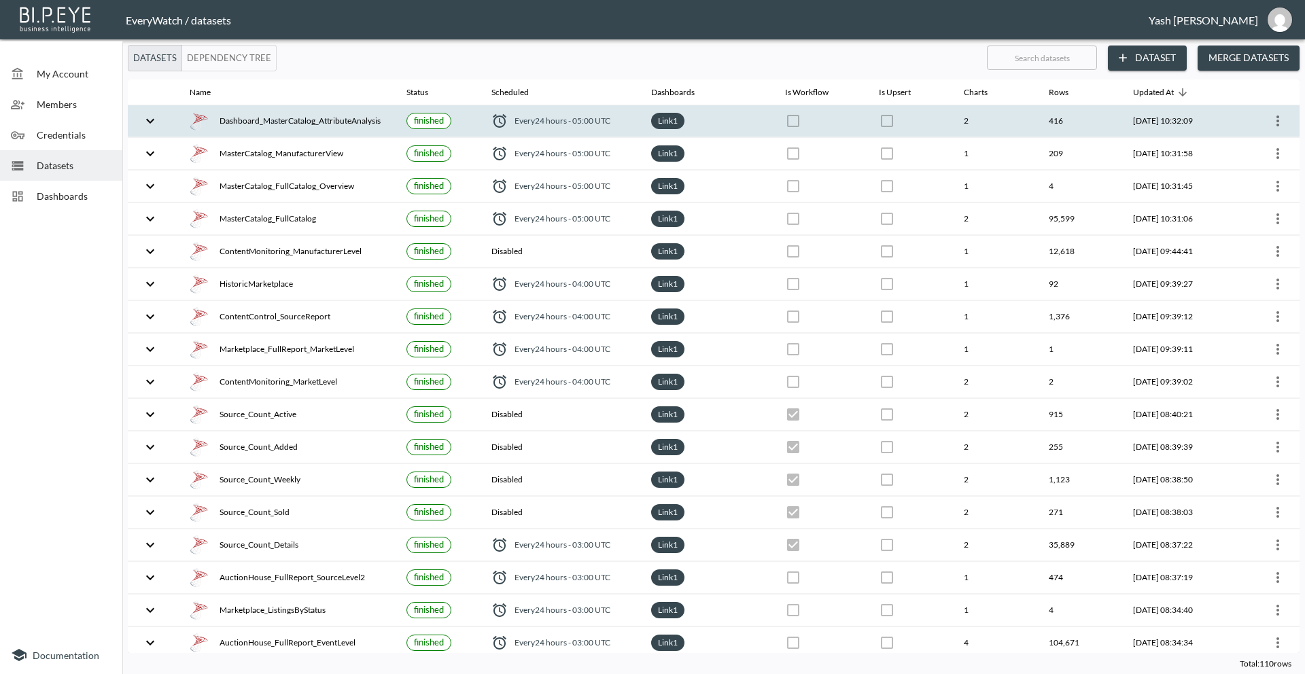
click at [197, 127] on img at bounding box center [199, 120] width 19 height 19
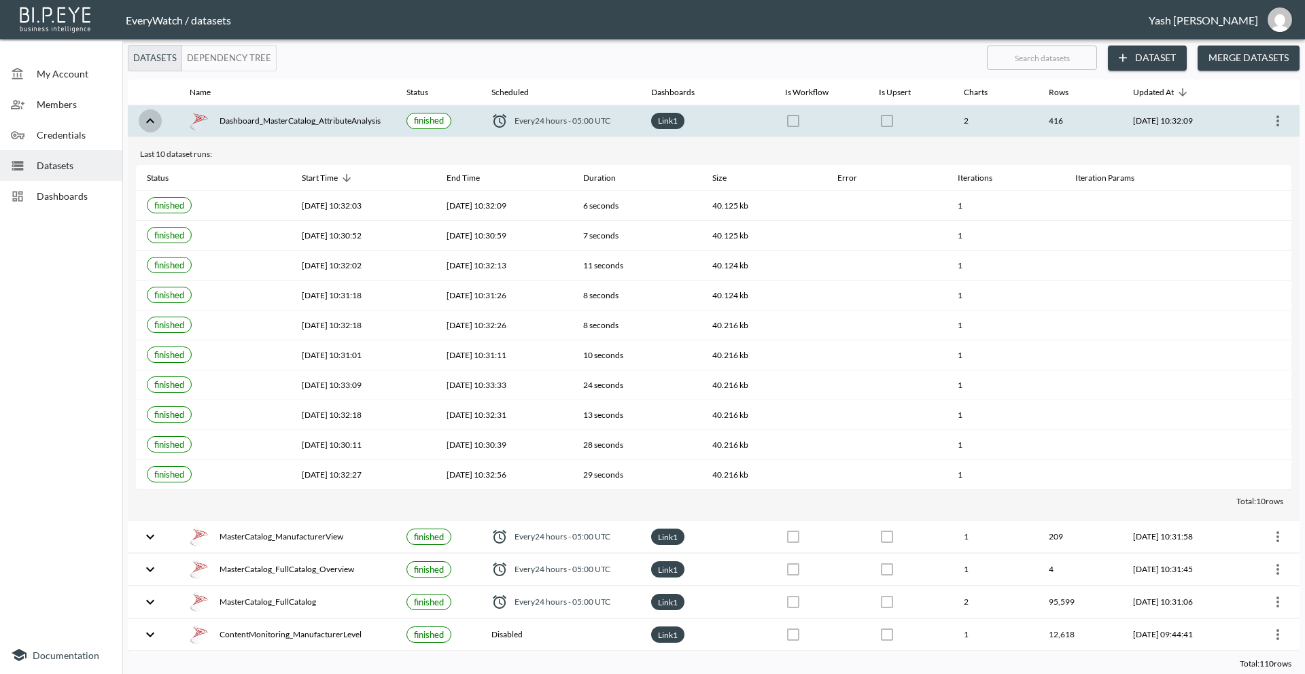
click at [155, 128] on icon "expand row" at bounding box center [150, 121] width 16 height 16
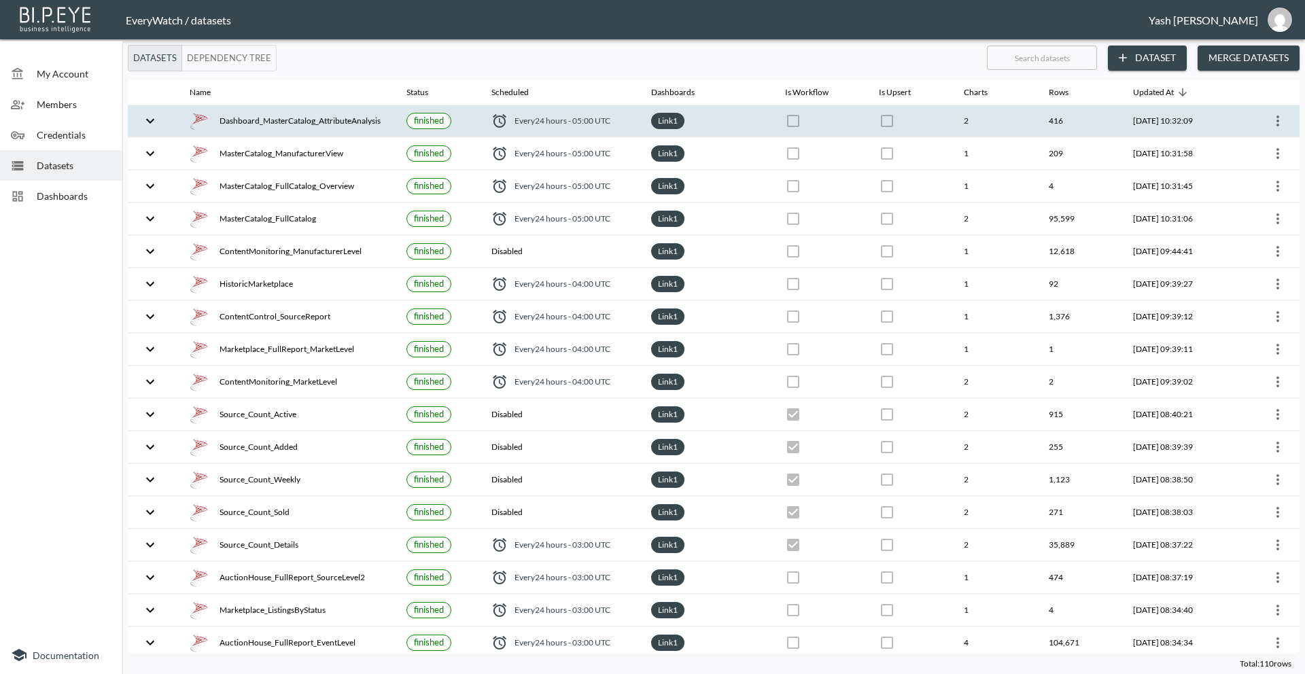
click at [1279, 117] on icon "more" at bounding box center [1278, 121] width 16 height 16
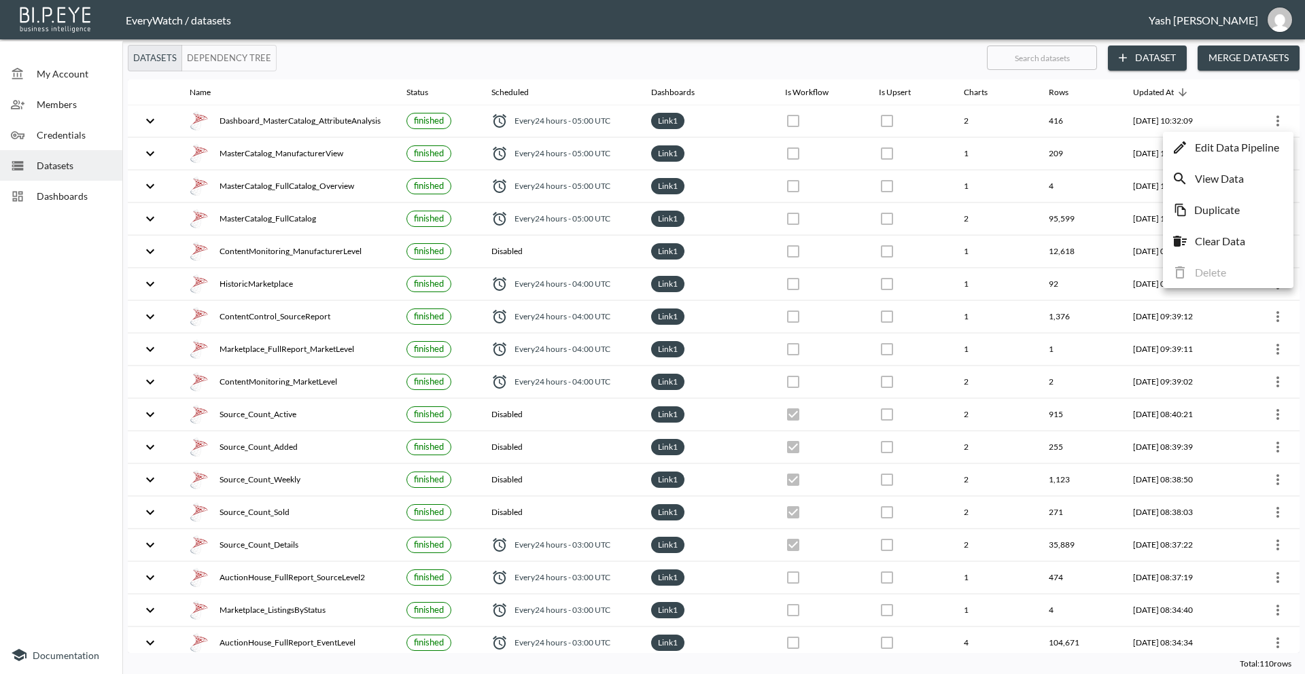
click at [1254, 143] on p "Edit Data Pipeline" at bounding box center [1237, 147] width 84 height 16
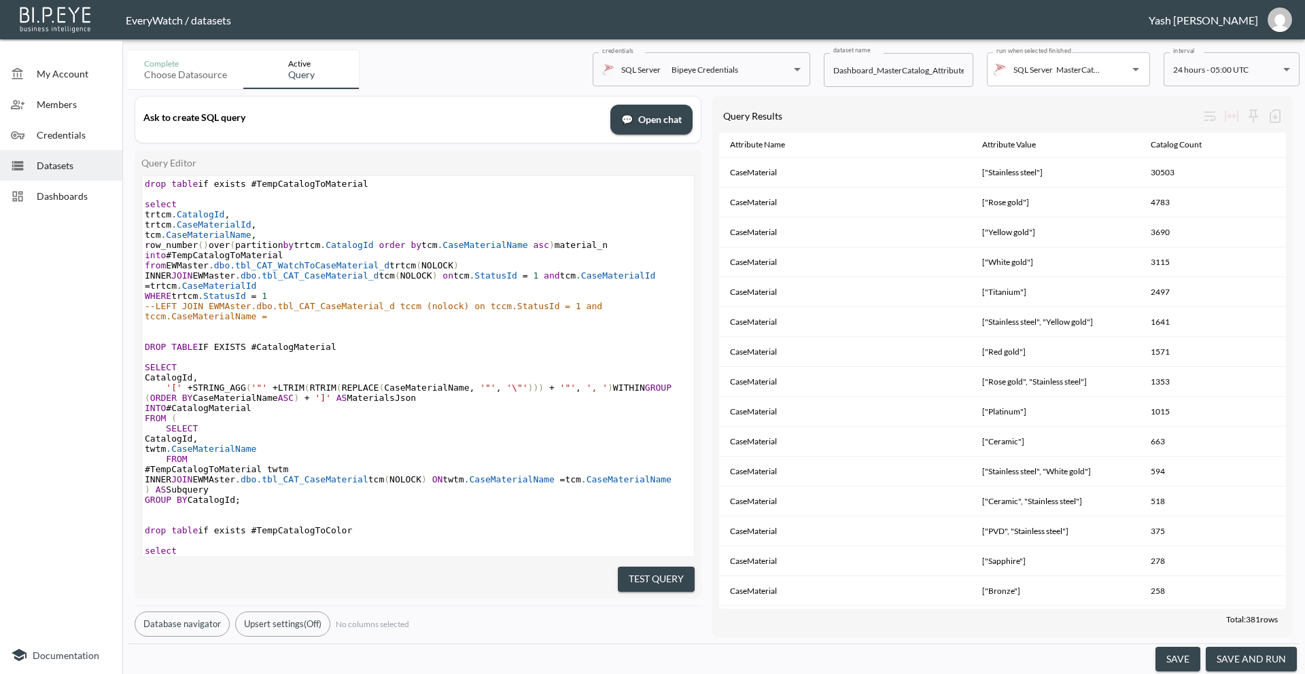
click at [194, 73] on div "Choose datasource" at bounding box center [185, 75] width 83 height 12
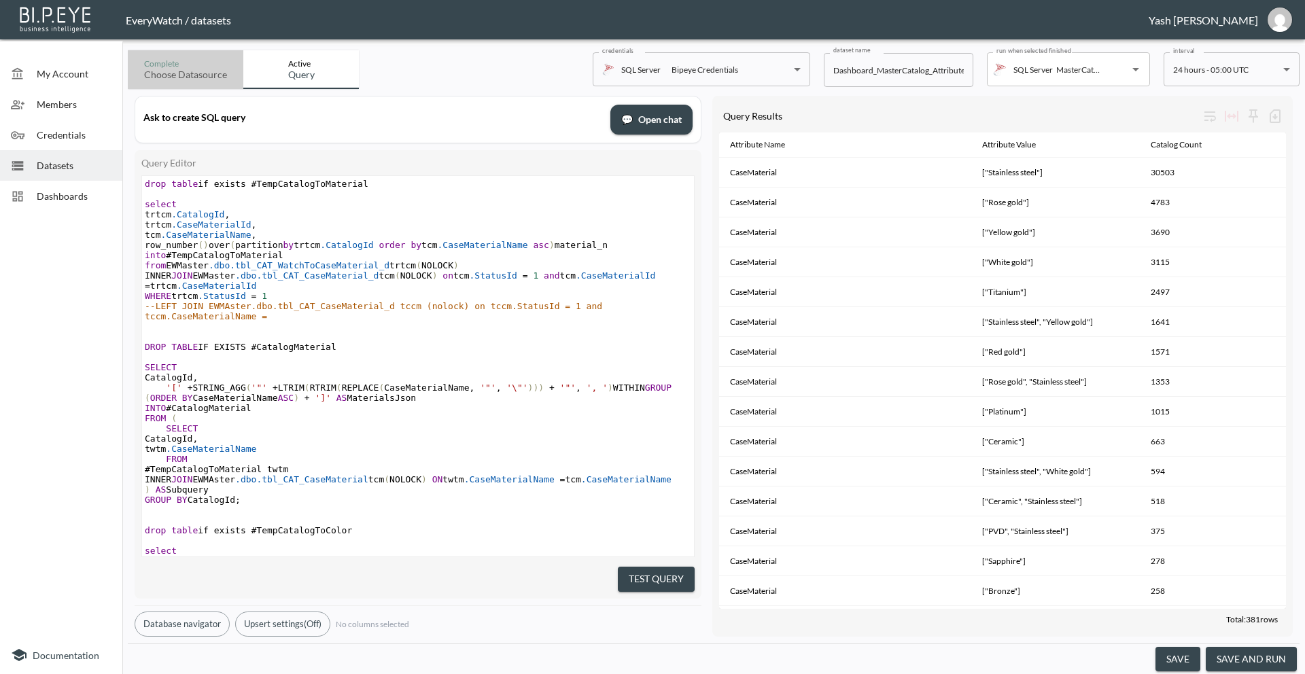
click at [194, 73] on div "Choose datasource" at bounding box center [185, 75] width 83 height 12
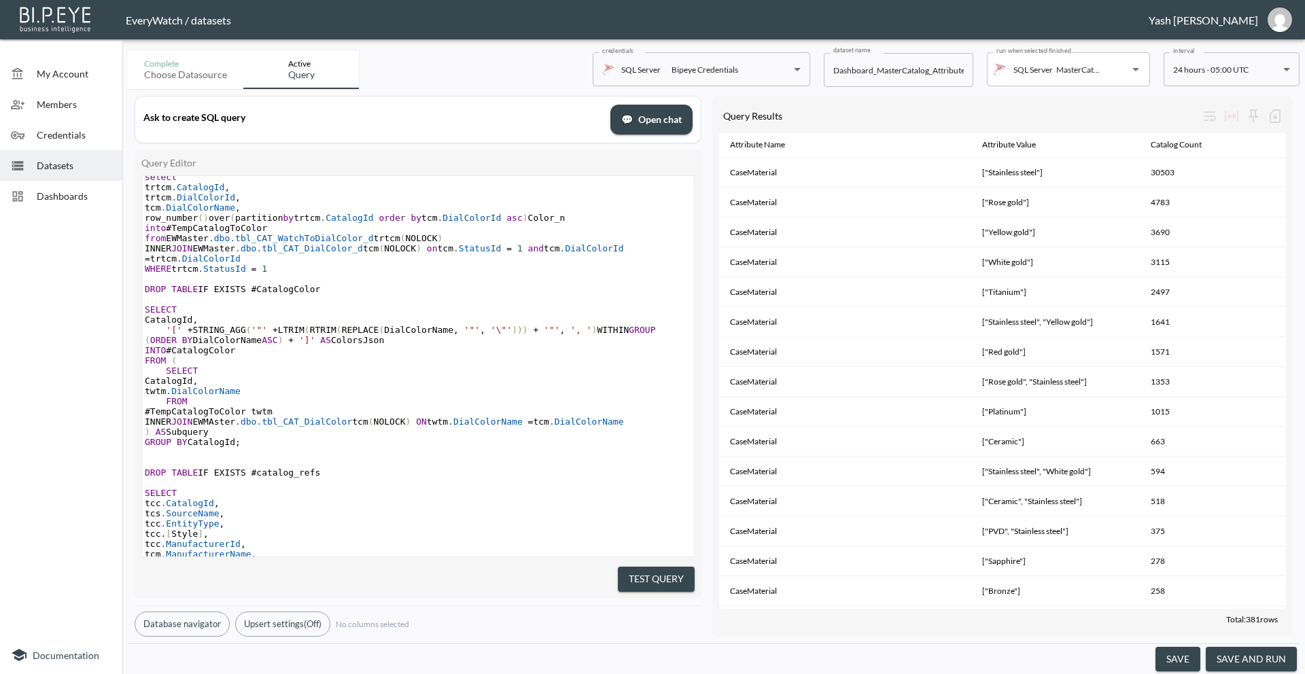
click at [697, 82] on body "BI.P.EYE, Interactive Analytics Dashboards - app EveryWatch / datasets [PERSON_…" at bounding box center [652, 337] width 1305 height 674
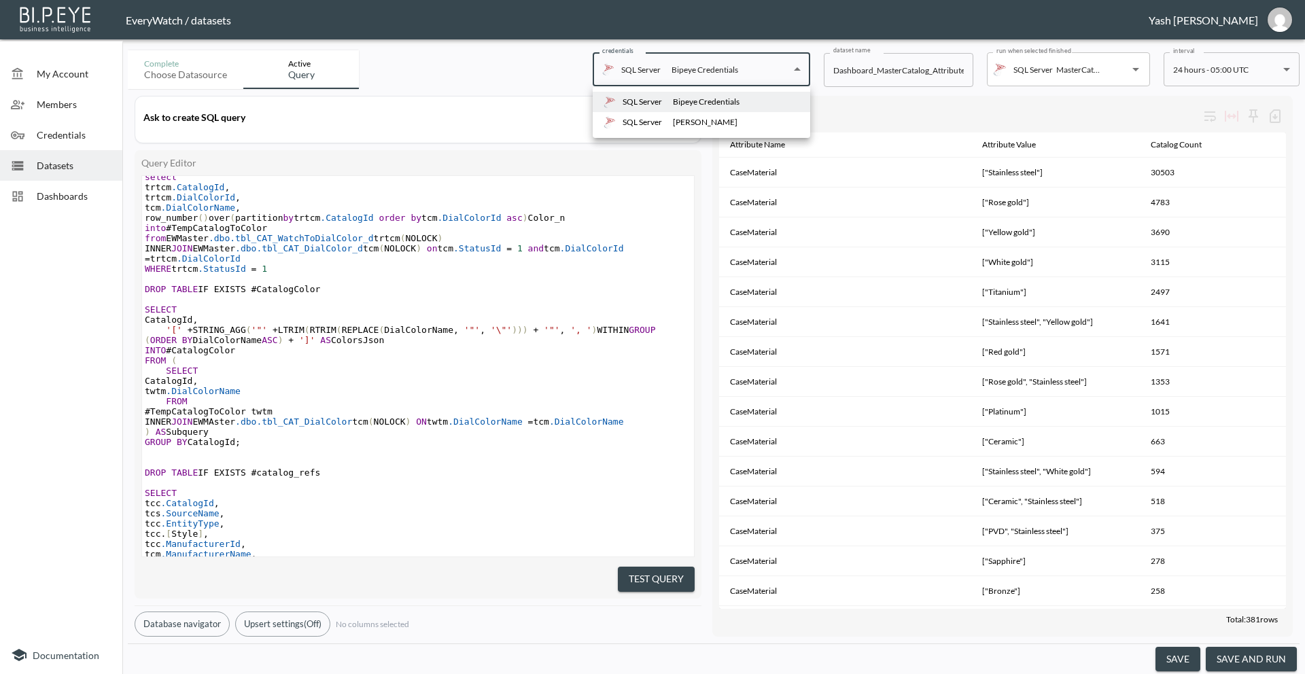
click at [511, 582] on div at bounding box center [652, 337] width 1305 height 674
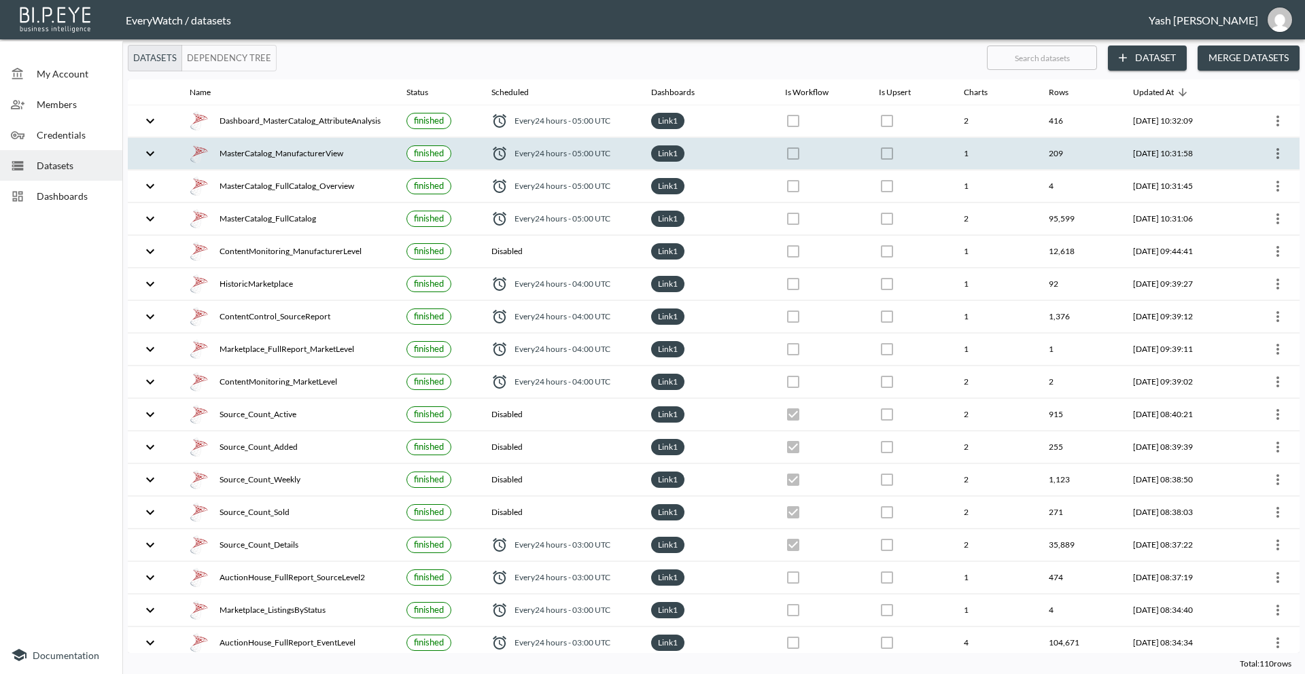
click at [331, 157] on div "MasterCatalog_ManufacturerView" at bounding box center [288, 153] width 196 height 19
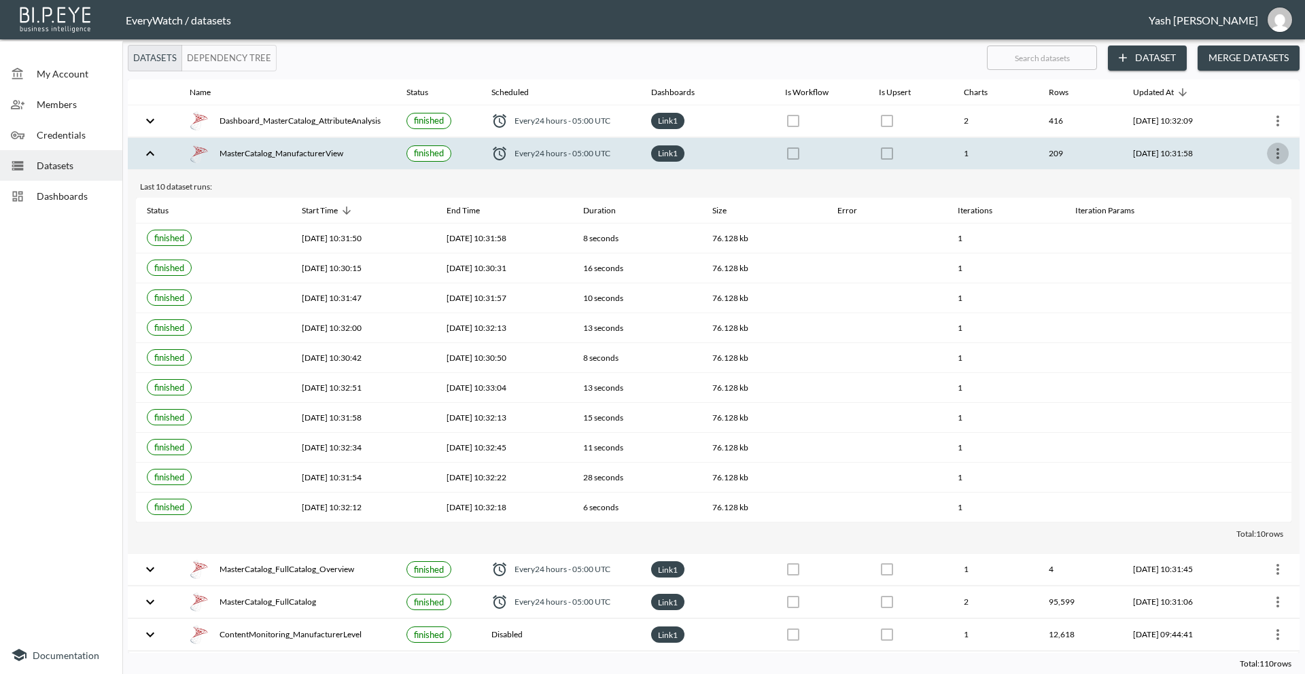
click at [1271, 145] on icon "more" at bounding box center [1278, 153] width 16 height 16
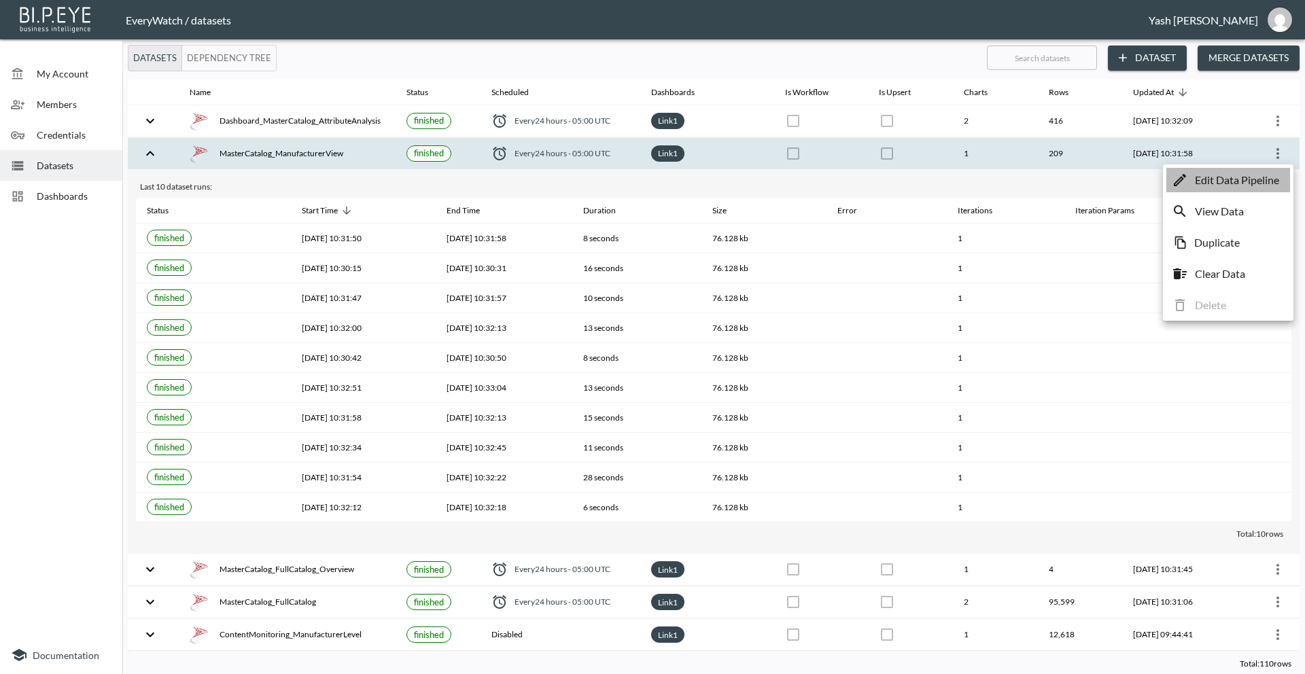
click at [1258, 178] on p "Edit Data Pipeline" at bounding box center [1237, 180] width 84 height 16
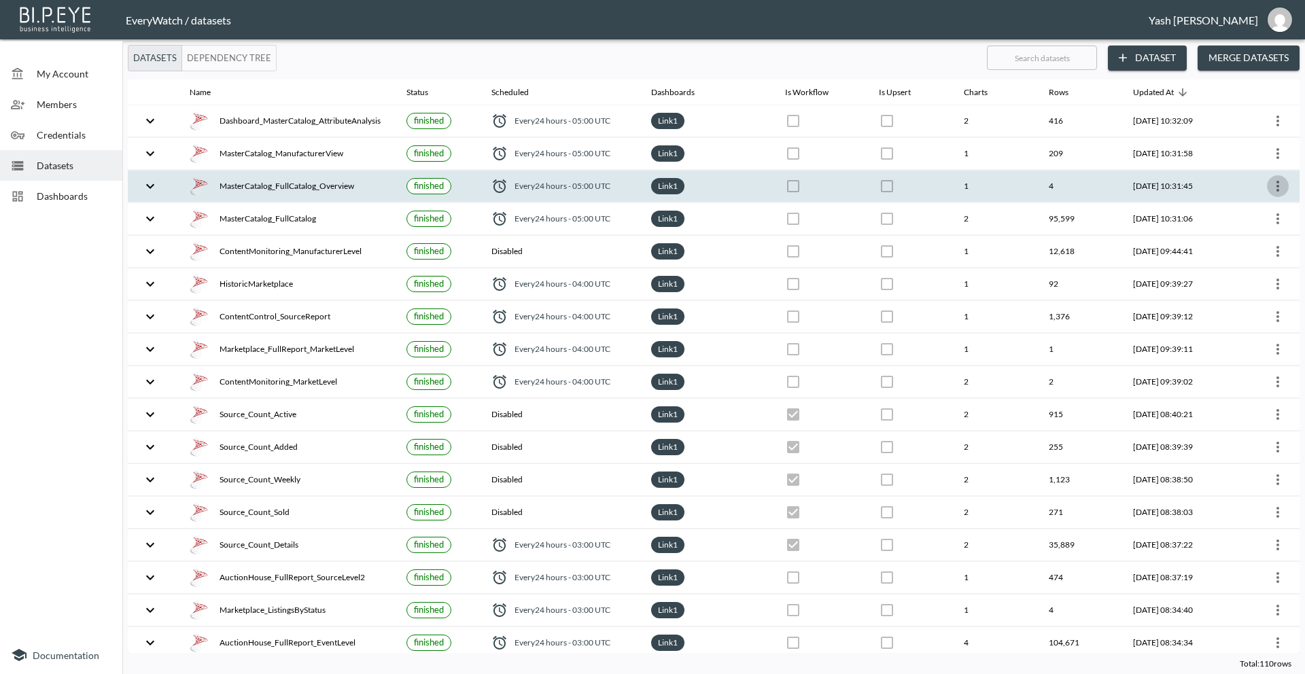
click at [1272, 194] on button "more" at bounding box center [1278, 186] width 22 height 22
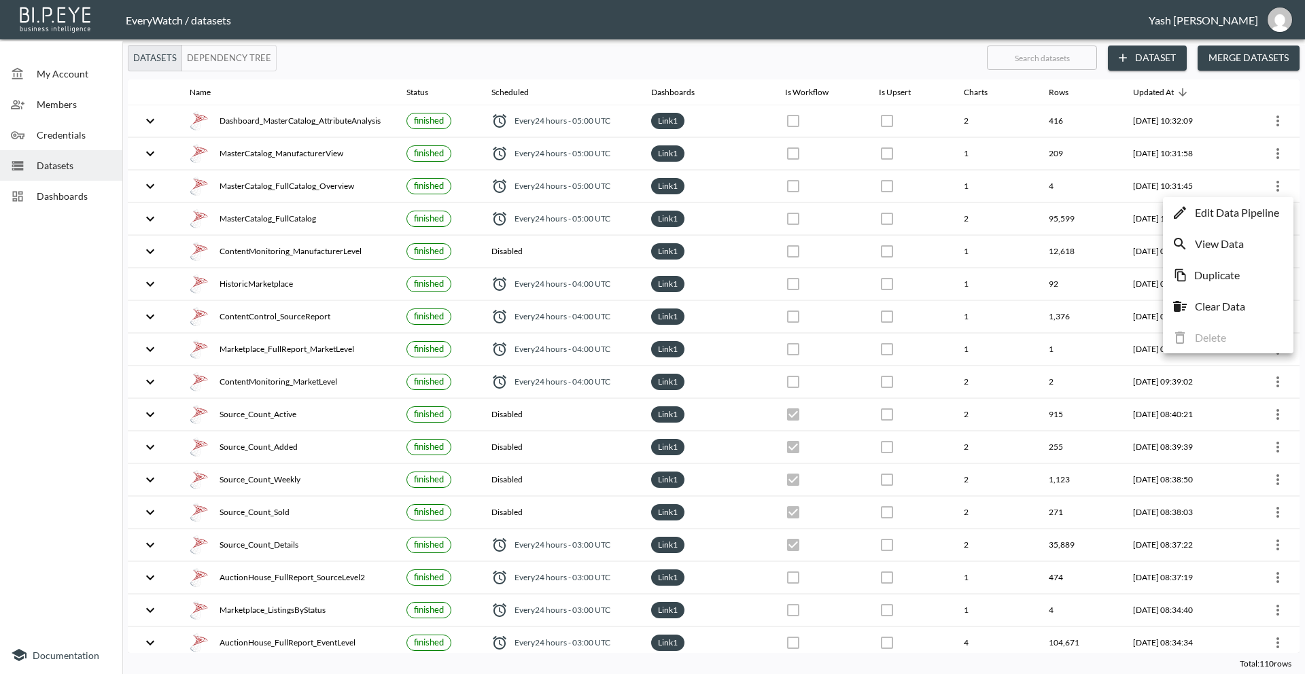
click at [1234, 214] on p "Edit Data Pipeline" at bounding box center [1237, 213] width 84 height 16
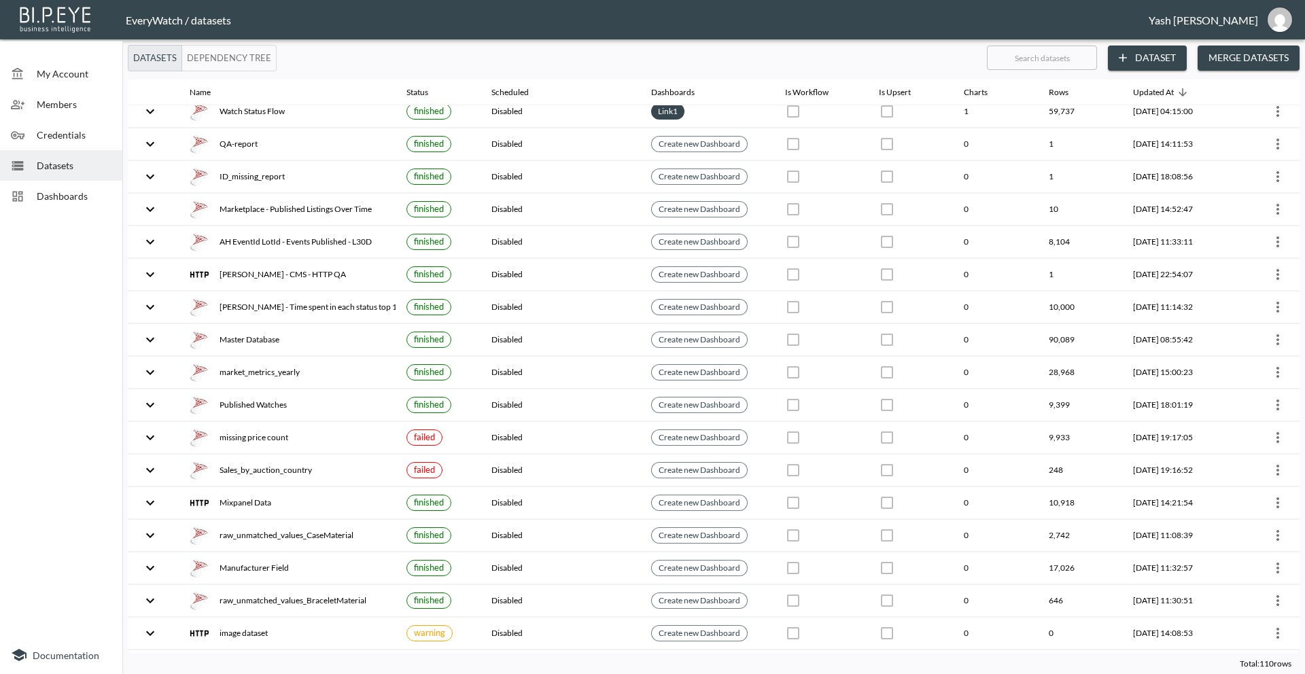
scroll to position [3041, 0]
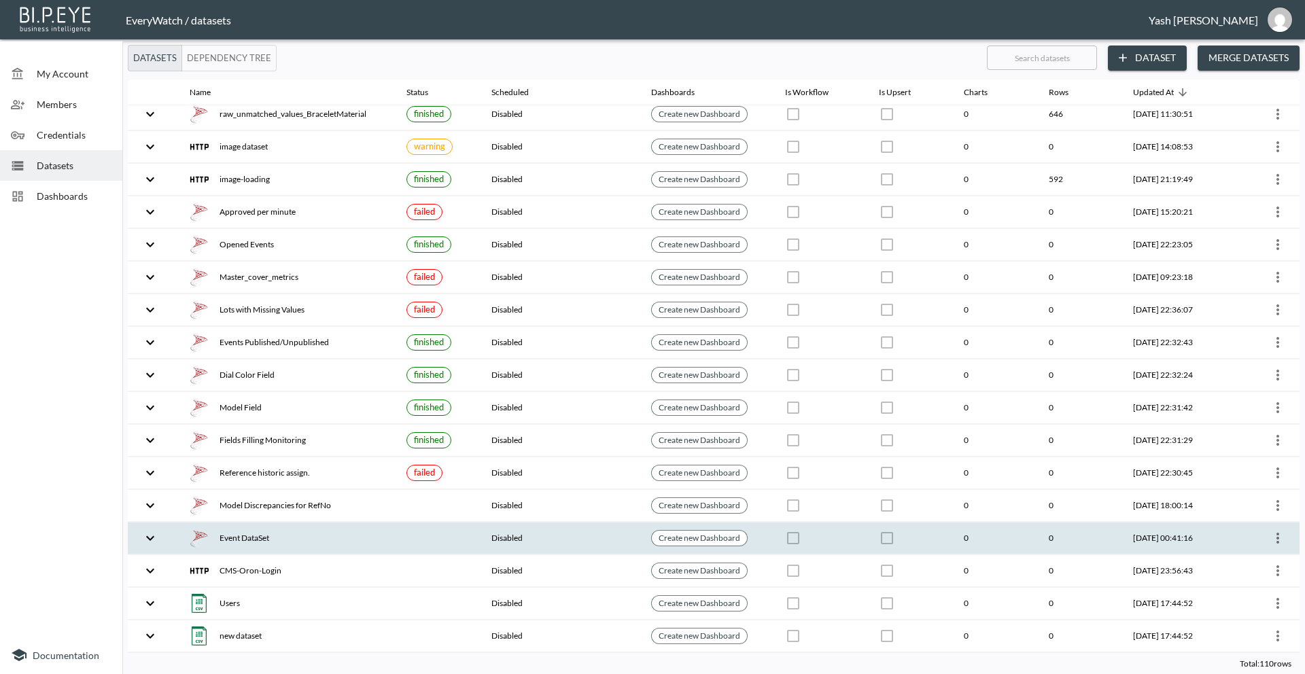
click at [1274, 536] on icon "more" at bounding box center [1278, 538] width 16 height 16
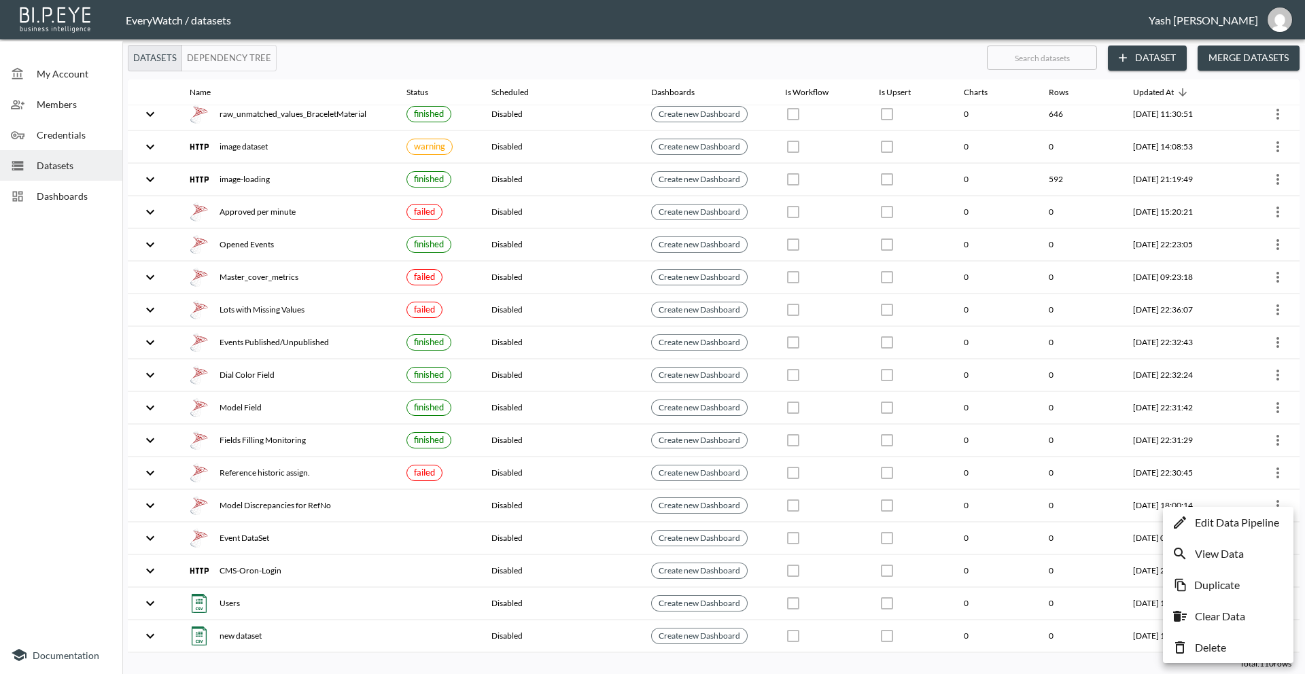
click at [1239, 525] on p "Edit Data Pipeline" at bounding box center [1237, 523] width 84 height 16
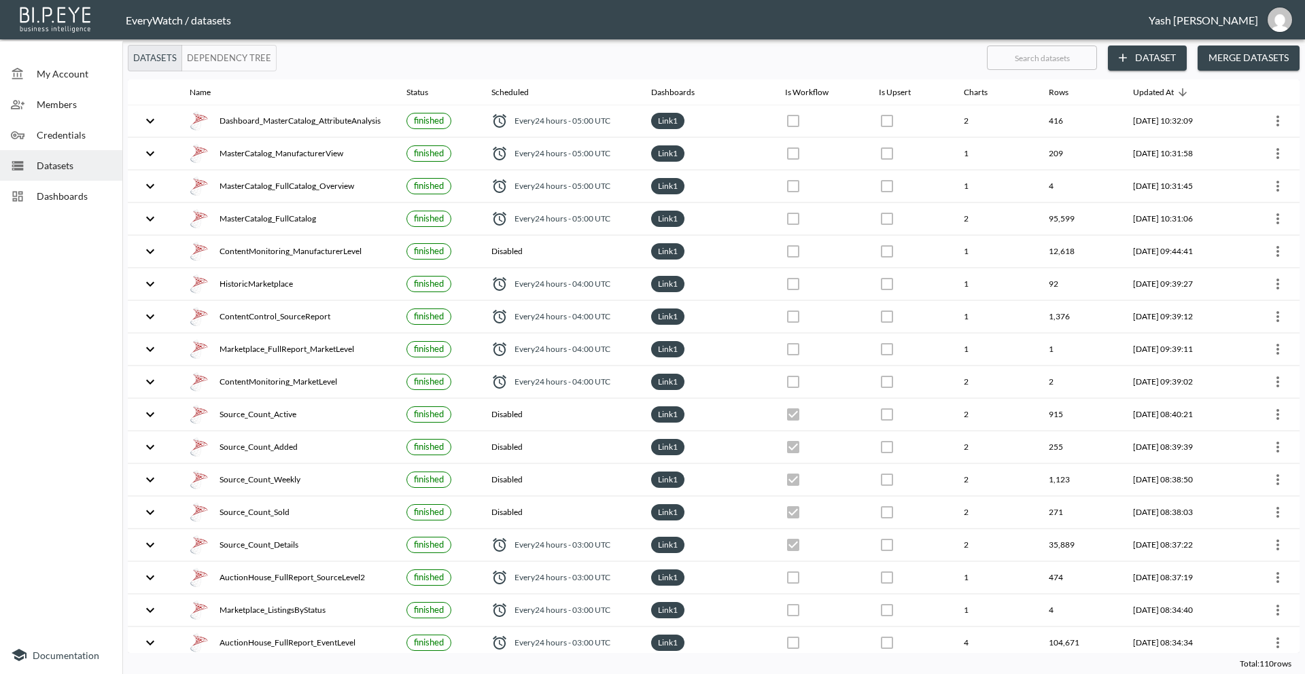
click at [73, 136] on span "Credentials" at bounding box center [74, 135] width 75 height 14
